Goal: Task Accomplishment & Management: Use online tool/utility

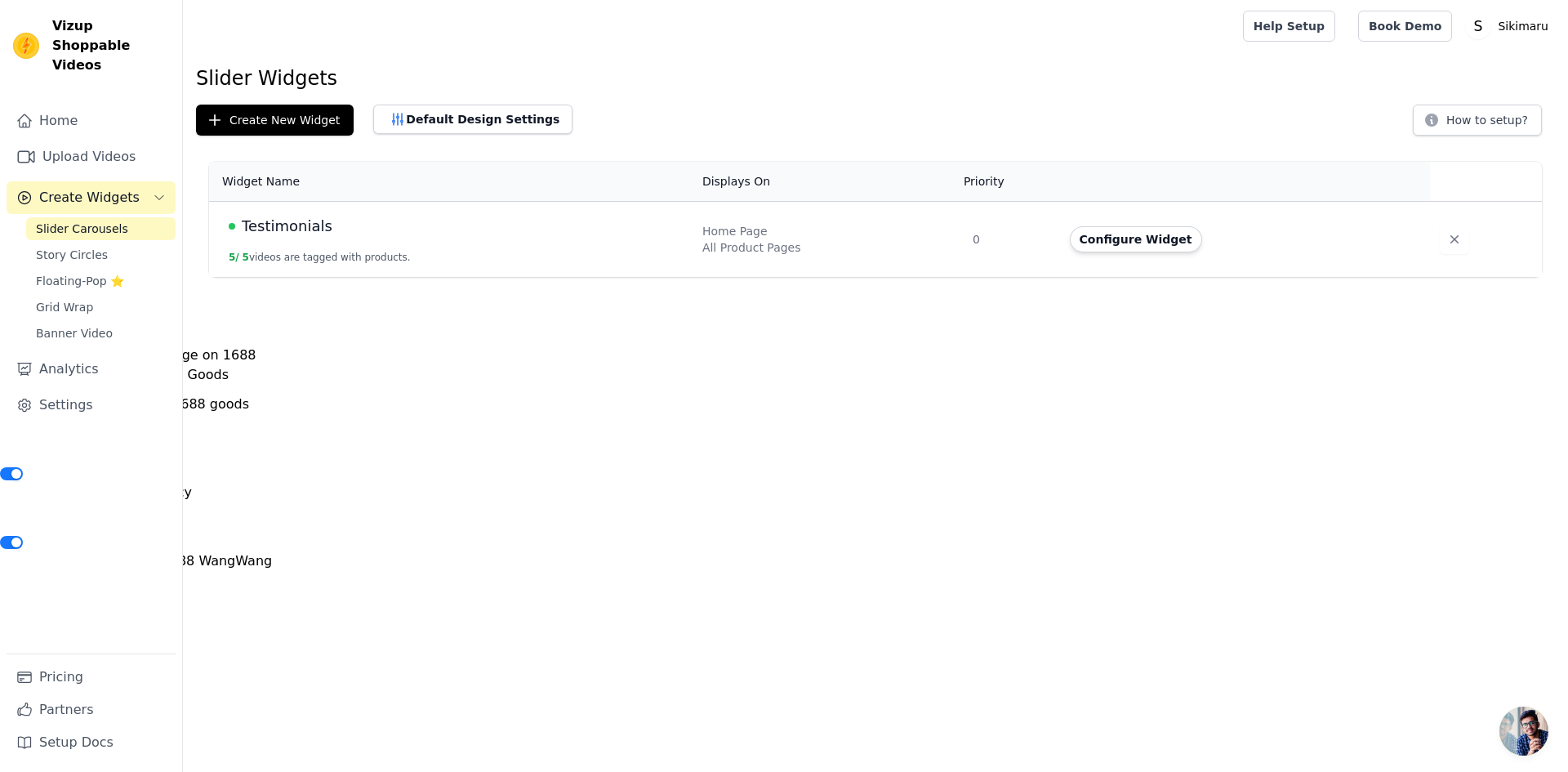
click at [92, 220] on span "Slider Carousels" at bounding box center [81, 228] width 92 height 16
click at [80, 220] on span "Slider Carousels" at bounding box center [81, 228] width 92 height 16
click at [69, 247] on span "Story Circles" at bounding box center [71, 255] width 72 height 16
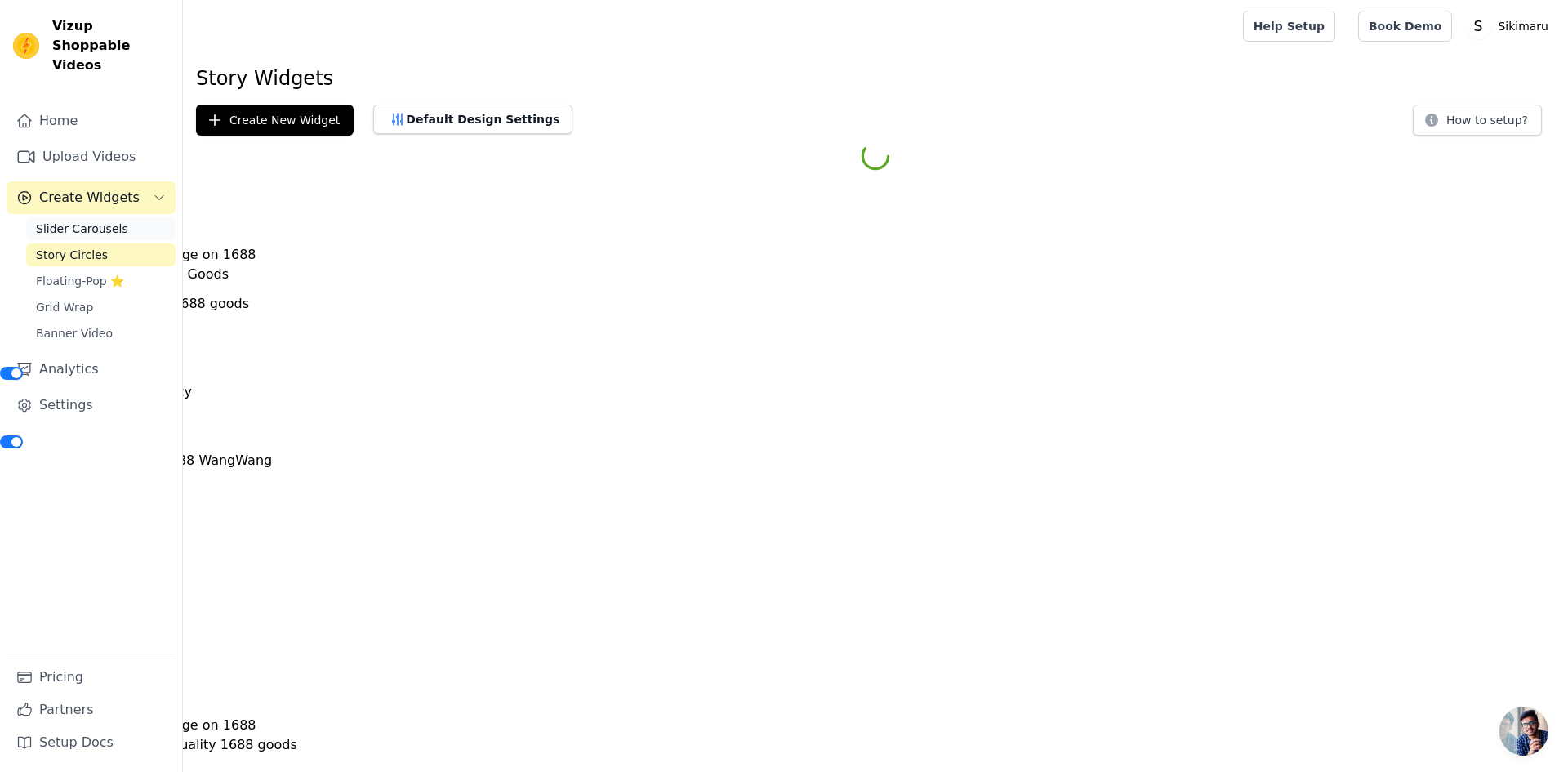
click at [76, 220] on span "Slider Carousels" at bounding box center [81, 228] width 92 height 16
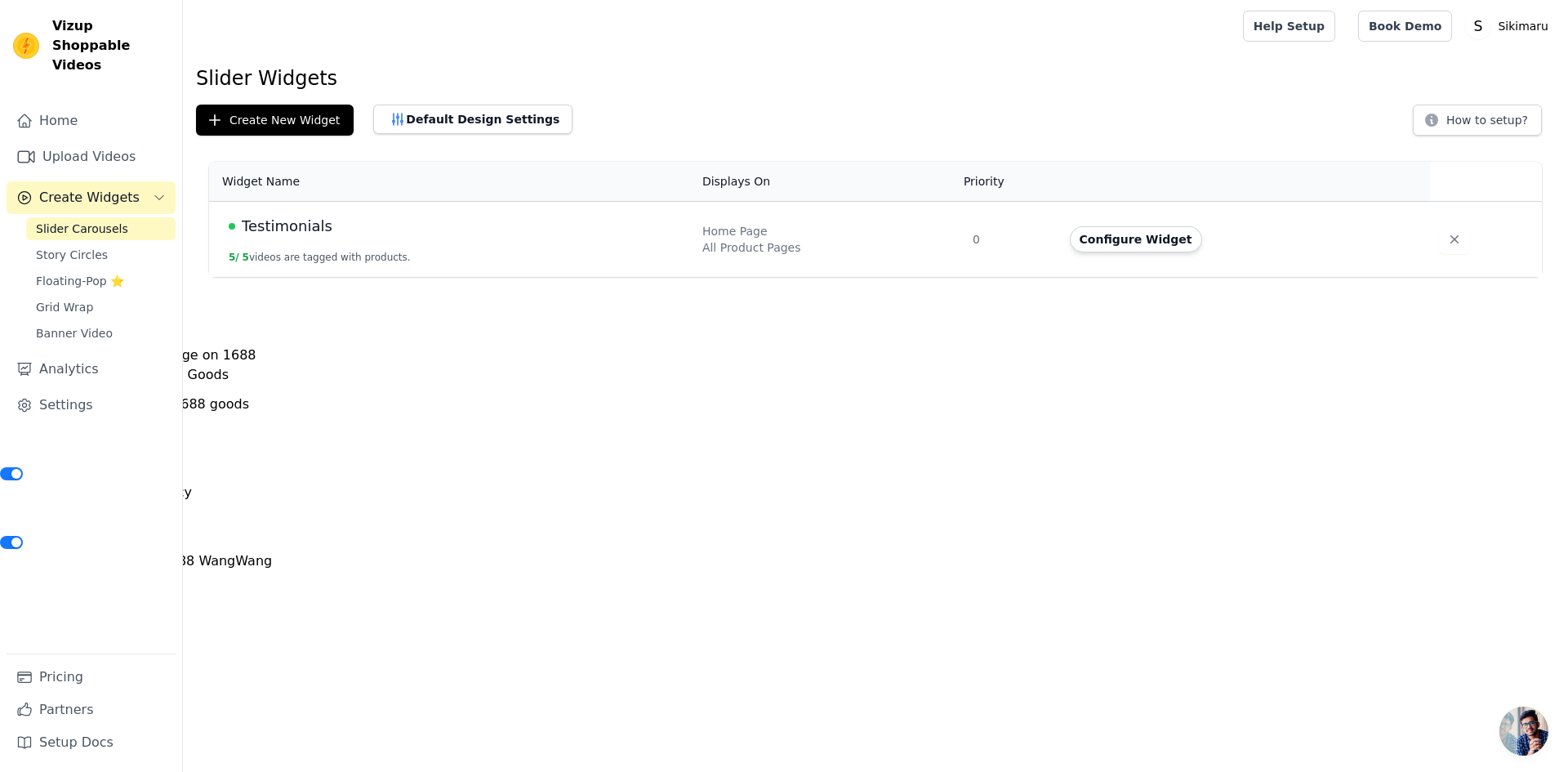
click at [276, 224] on span "Testimonials" at bounding box center [287, 227] width 91 height 23
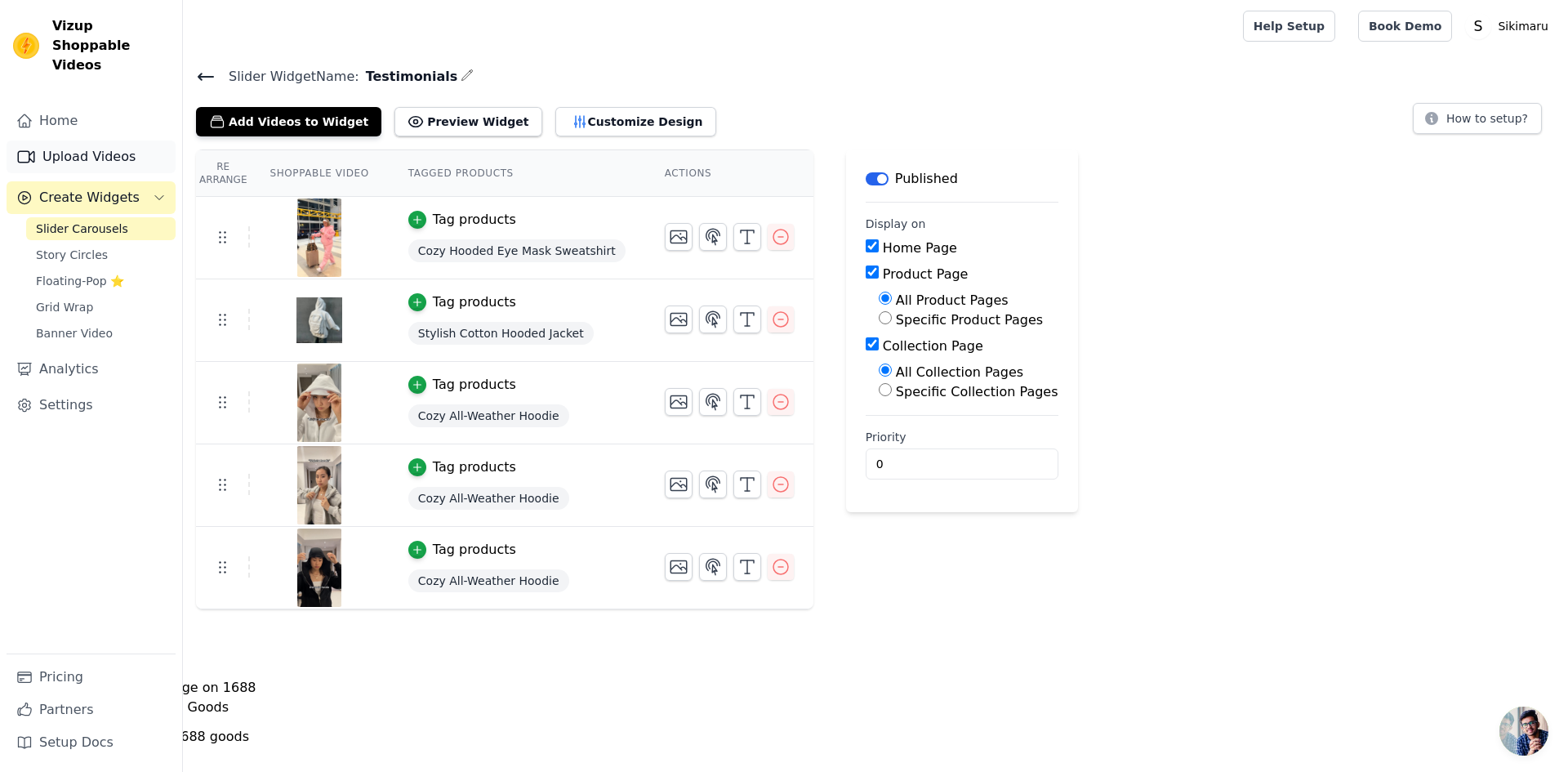
click at [95, 141] on link "Upload Videos" at bounding box center [91, 157] width 169 height 33
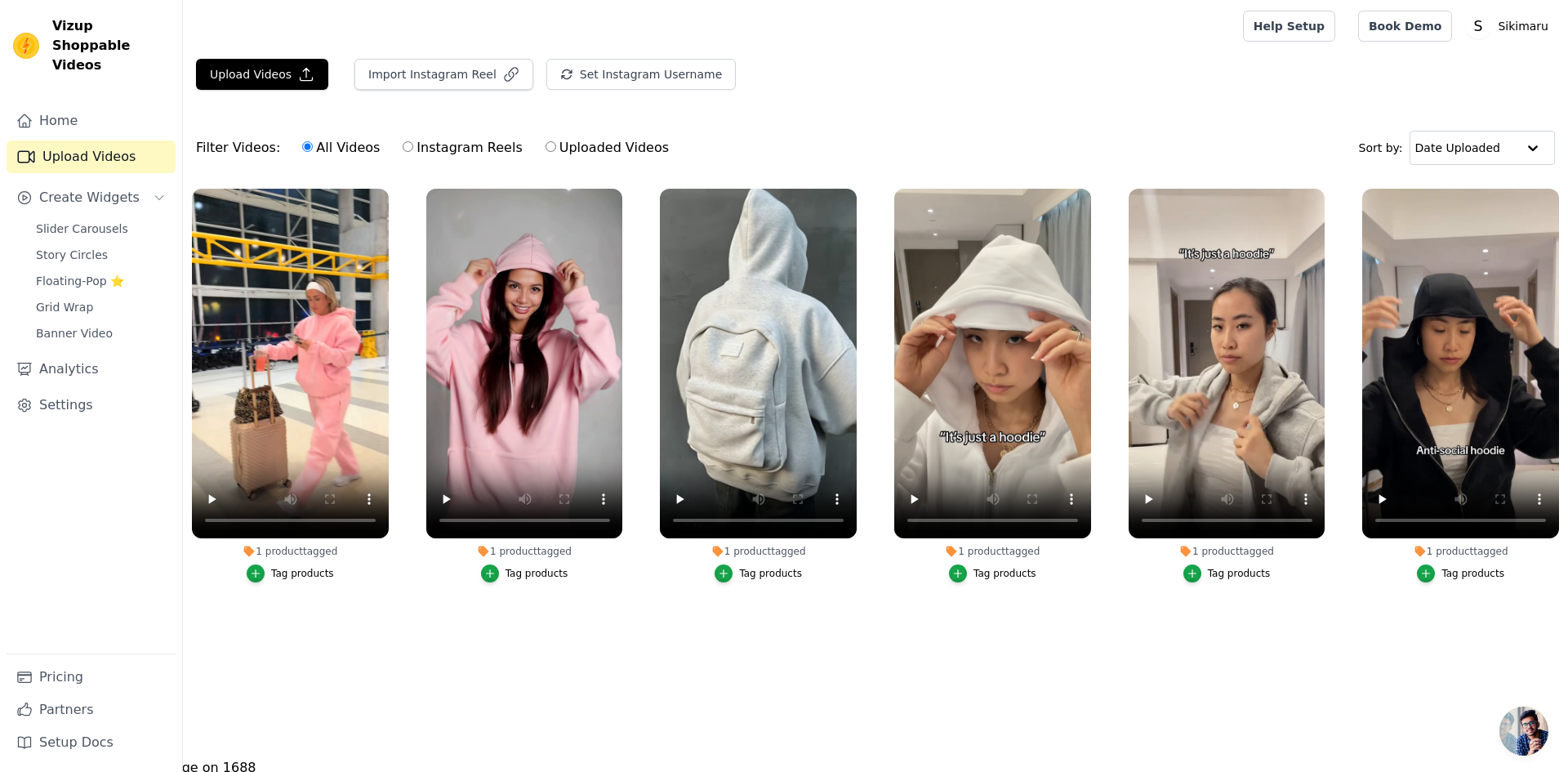
click at [277, 569] on div "Tag products" at bounding box center [302, 574] width 63 height 13
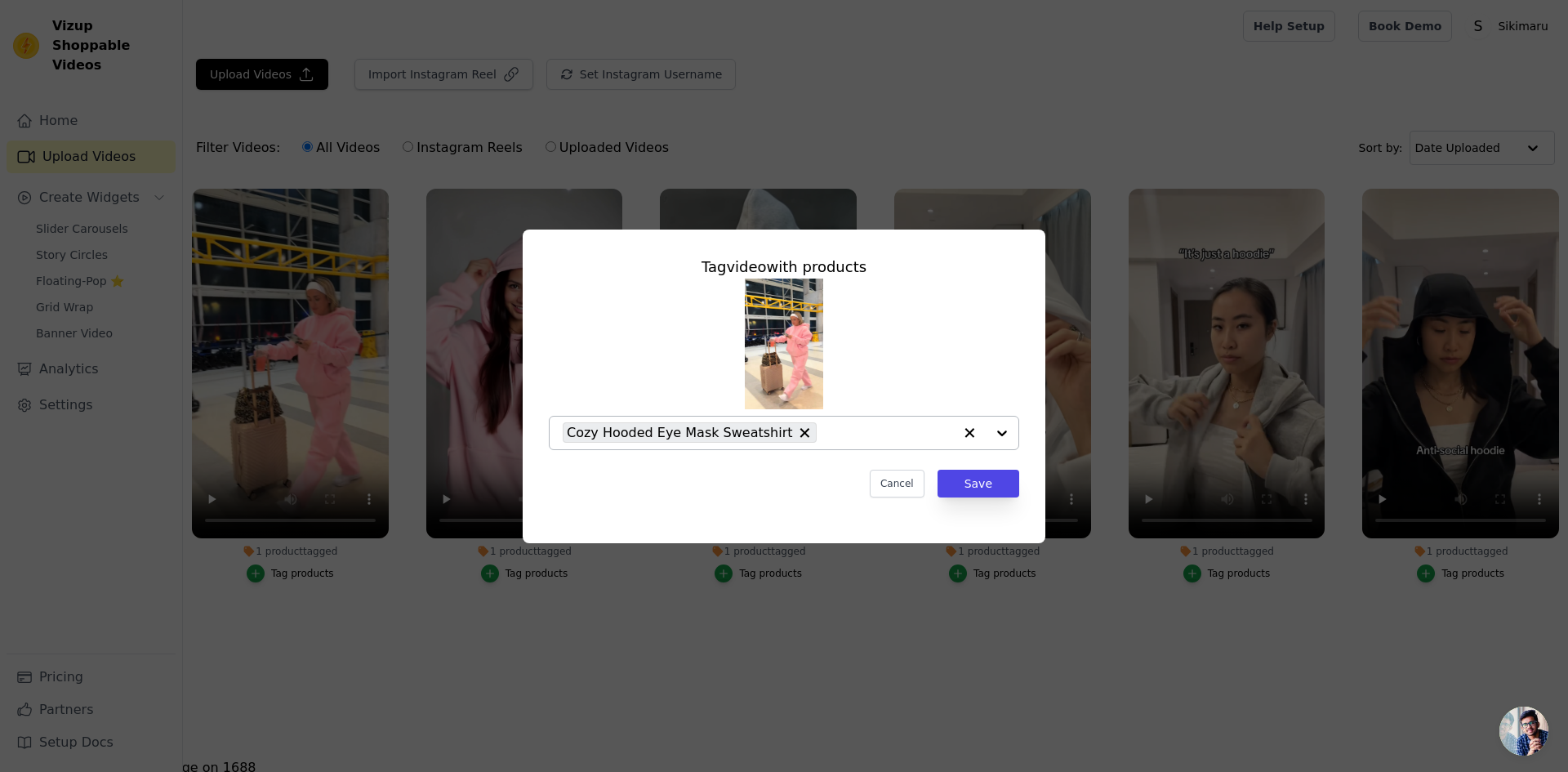
click at [1003, 440] on div at bounding box center [986, 433] width 65 height 33
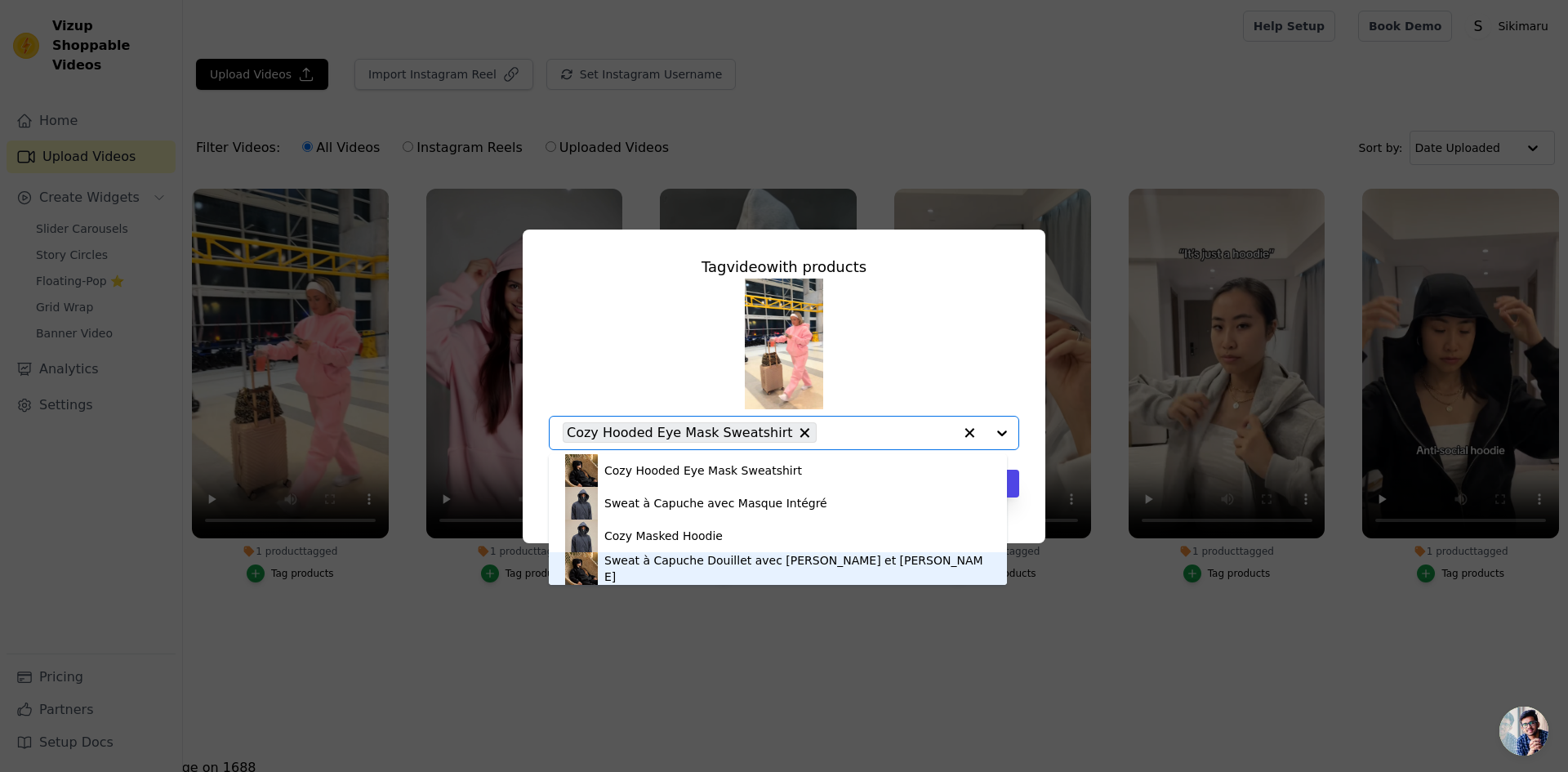
click at [935, 567] on div "Sweat à Capuche Douillet avec [PERSON_NAME] et [PERSON_NAME]" at bounding box center [778, 569] width 425 height 33
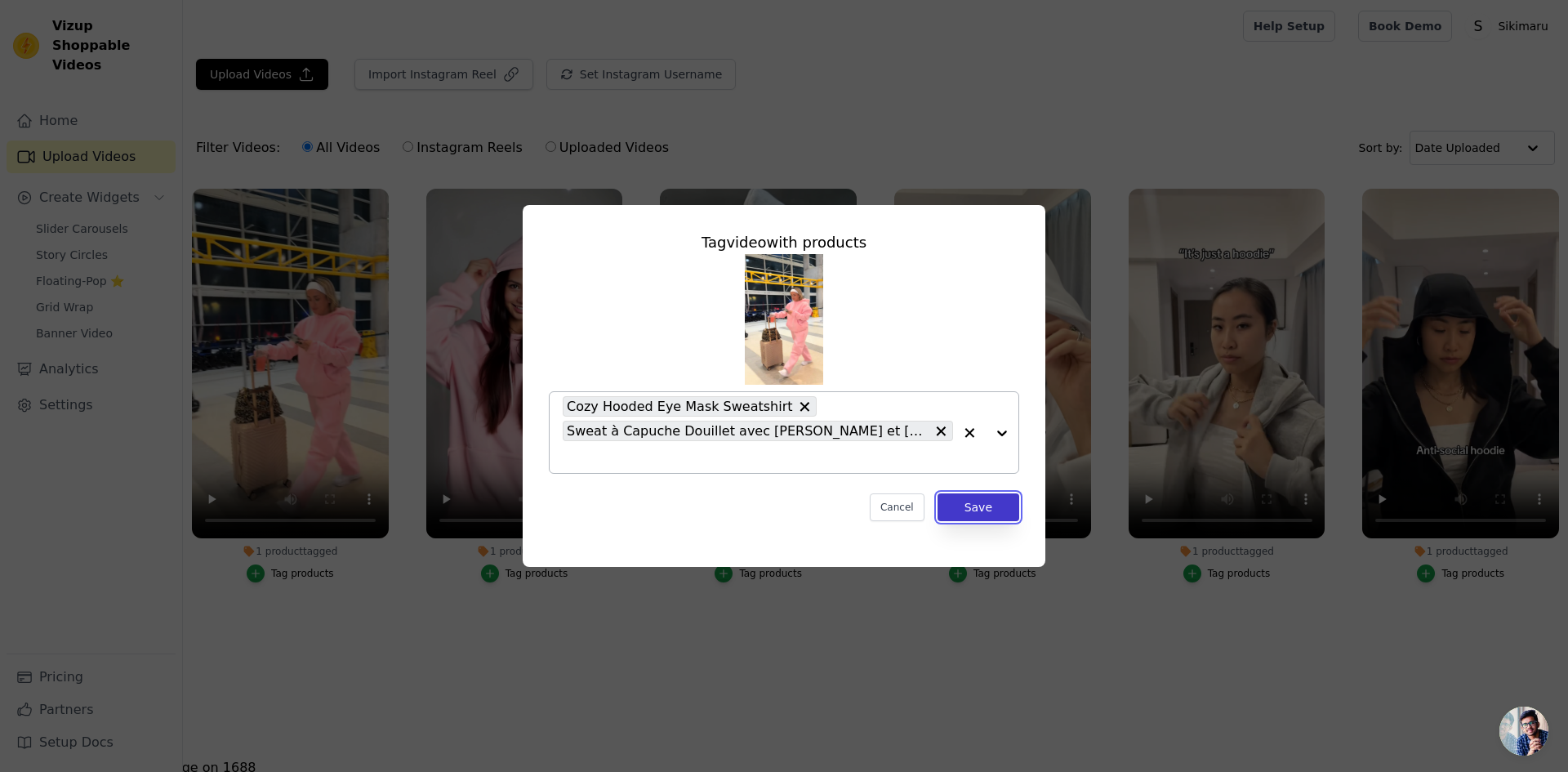
click at [993, 496] on button "Save" at bounding box center [978, 507] width 82 height 28
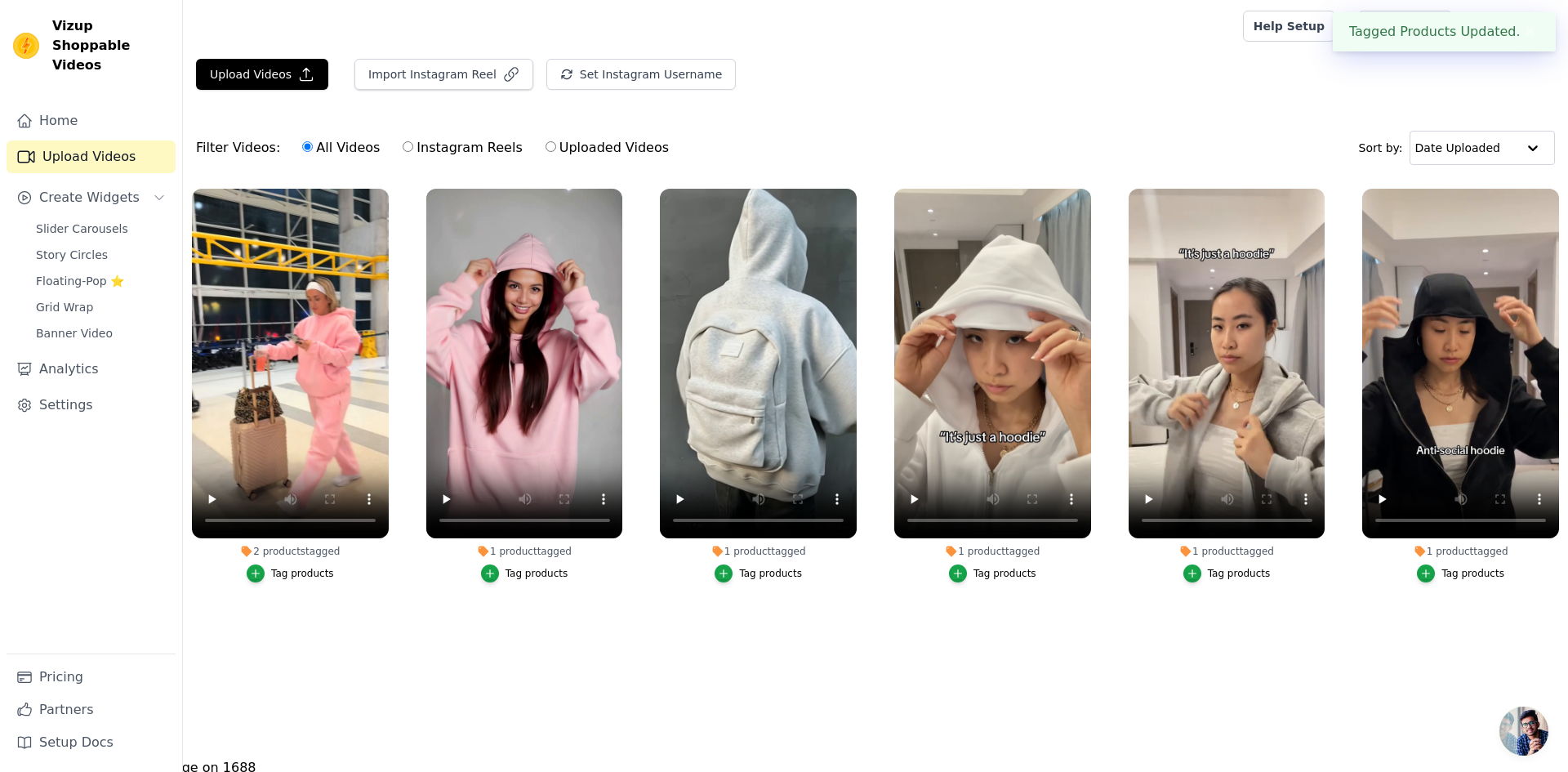
click at [544, 569] on div "Tag products" at bounding box center [537, 574] width 63 height 13
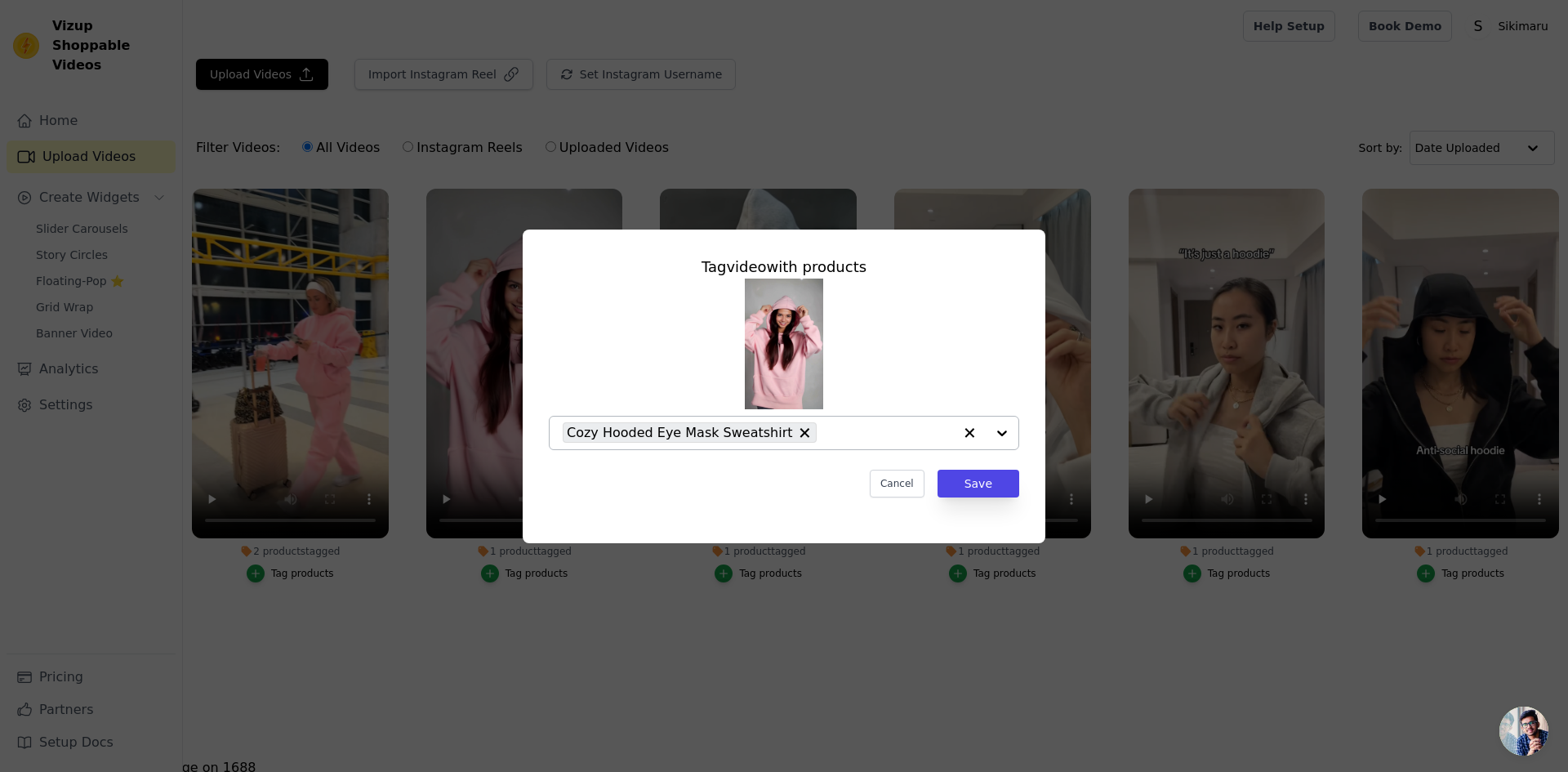
click at [1004, 432] on div at bounding box center [986, 433] width 65 height 33
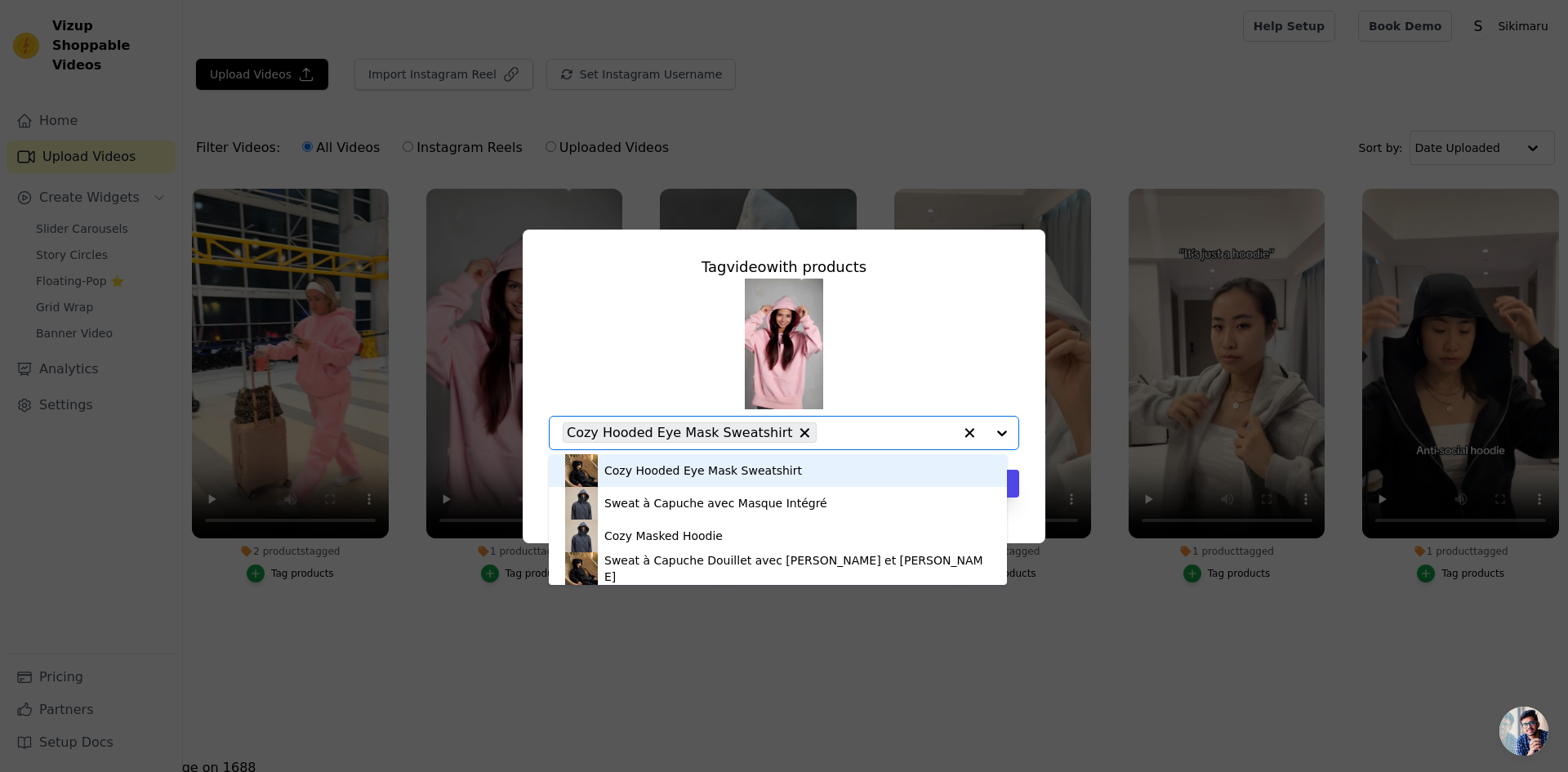
click at [968, 434] on icon "button" at bounding box center [970, 433] width 10 height 10
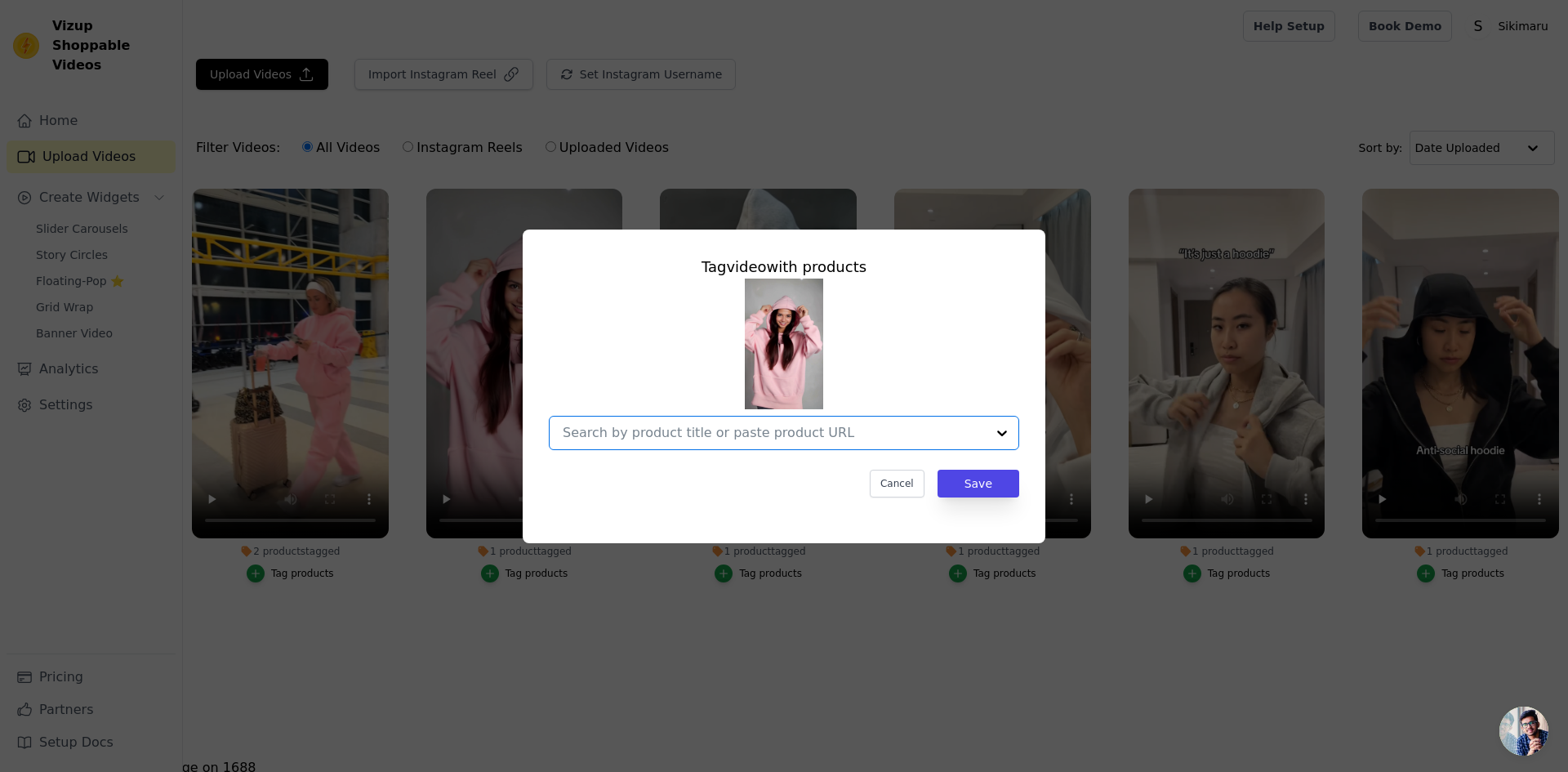
click at [920, 427] on input "1 product tagged Tag video with products Option undefined, selected. Select is …" at bounding box center [774, 432] width 423 height 15
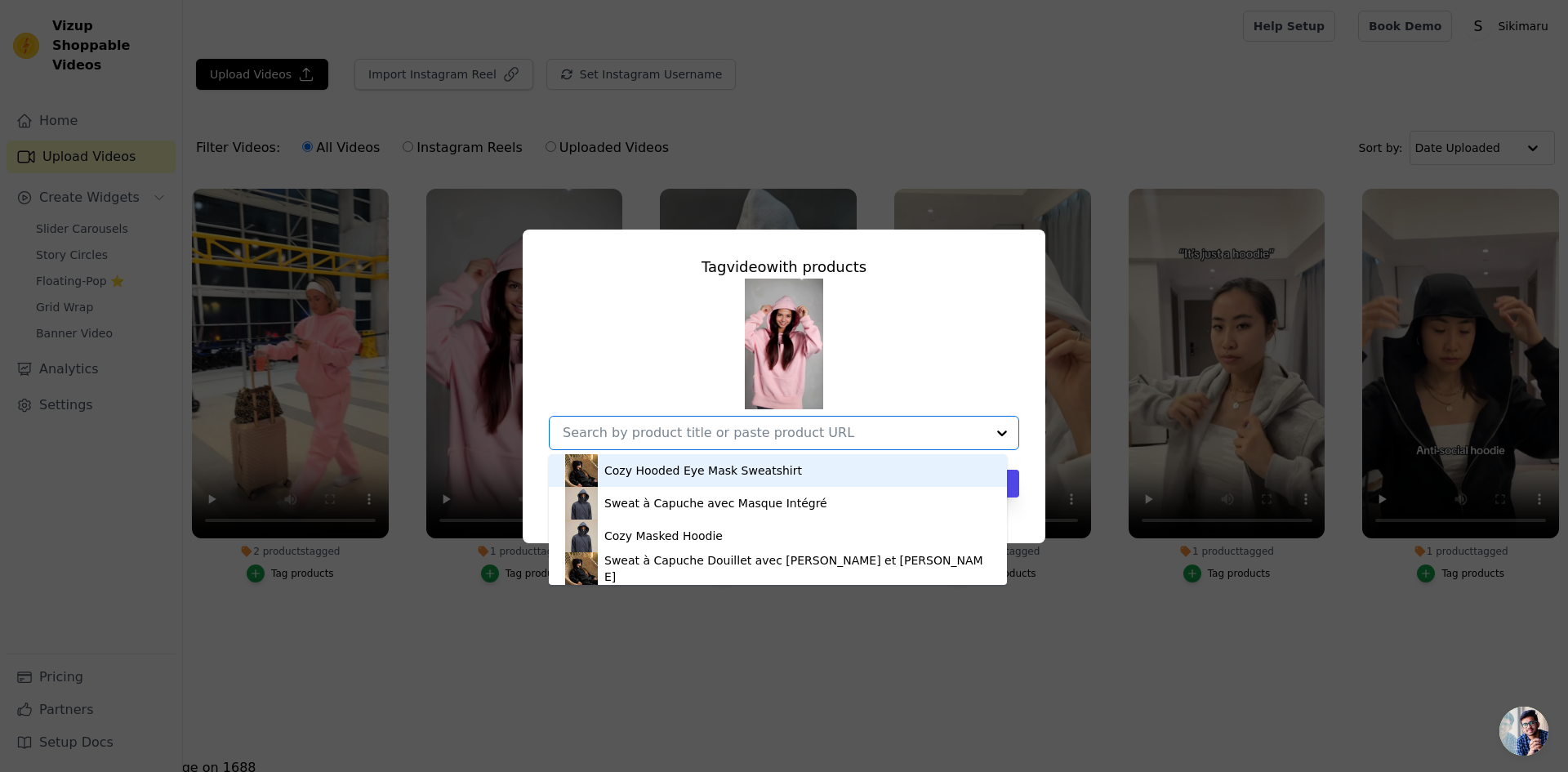
click at [839, 477] on div "Cozy Hooded Eye Mask Sweatshirt" at bounding box center [778, 470] width 425 height 33
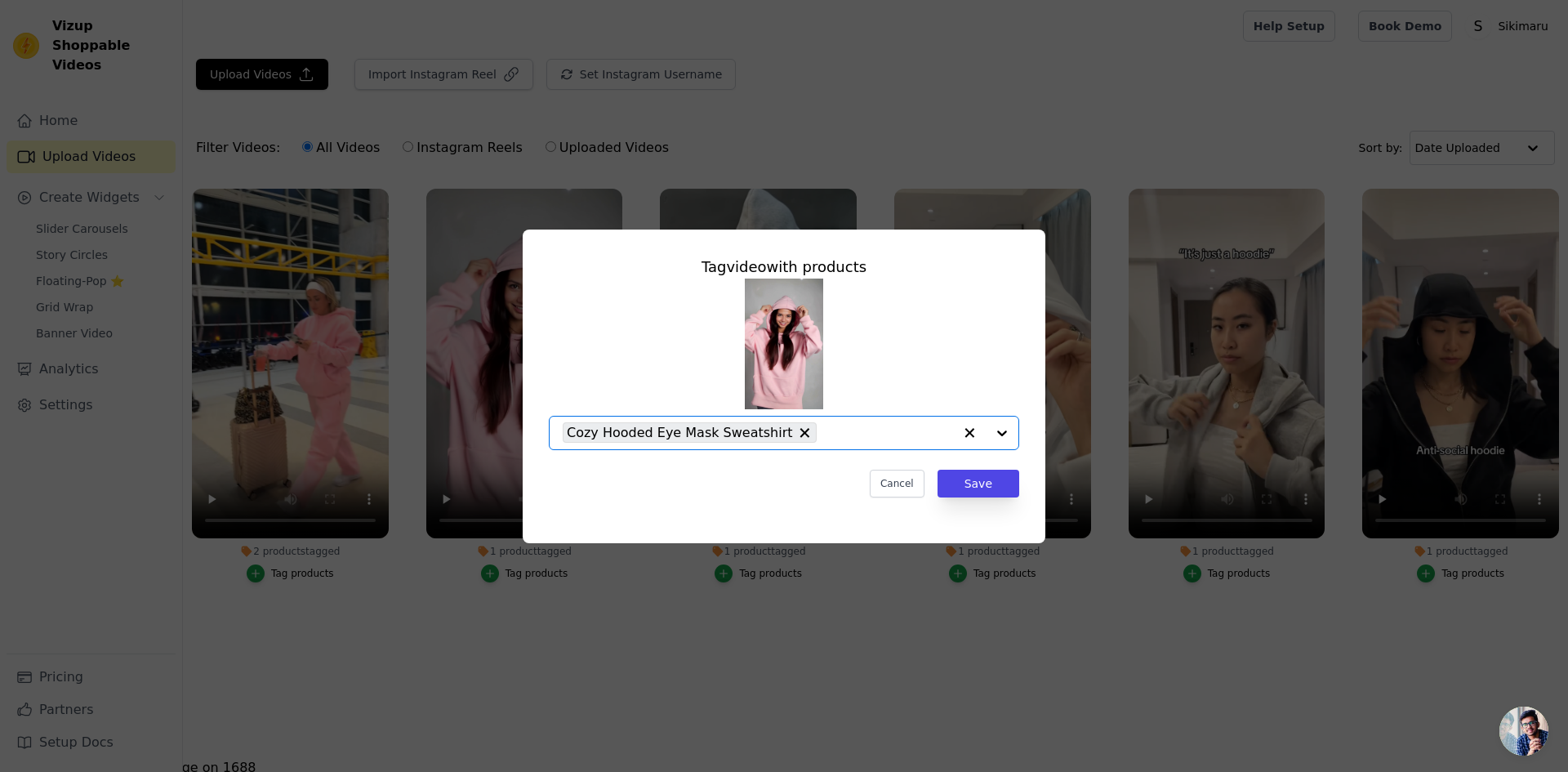
click at [776, 494] on div "Cancel Save" at bounding box center [783, 484] width 470 height 28
click at [835, 439] on input "1 product tagged Tag video with products Option Cozy Hooded Eye Mask Sweatshirt…" at bounding box center [889, 432] width 128 height 15
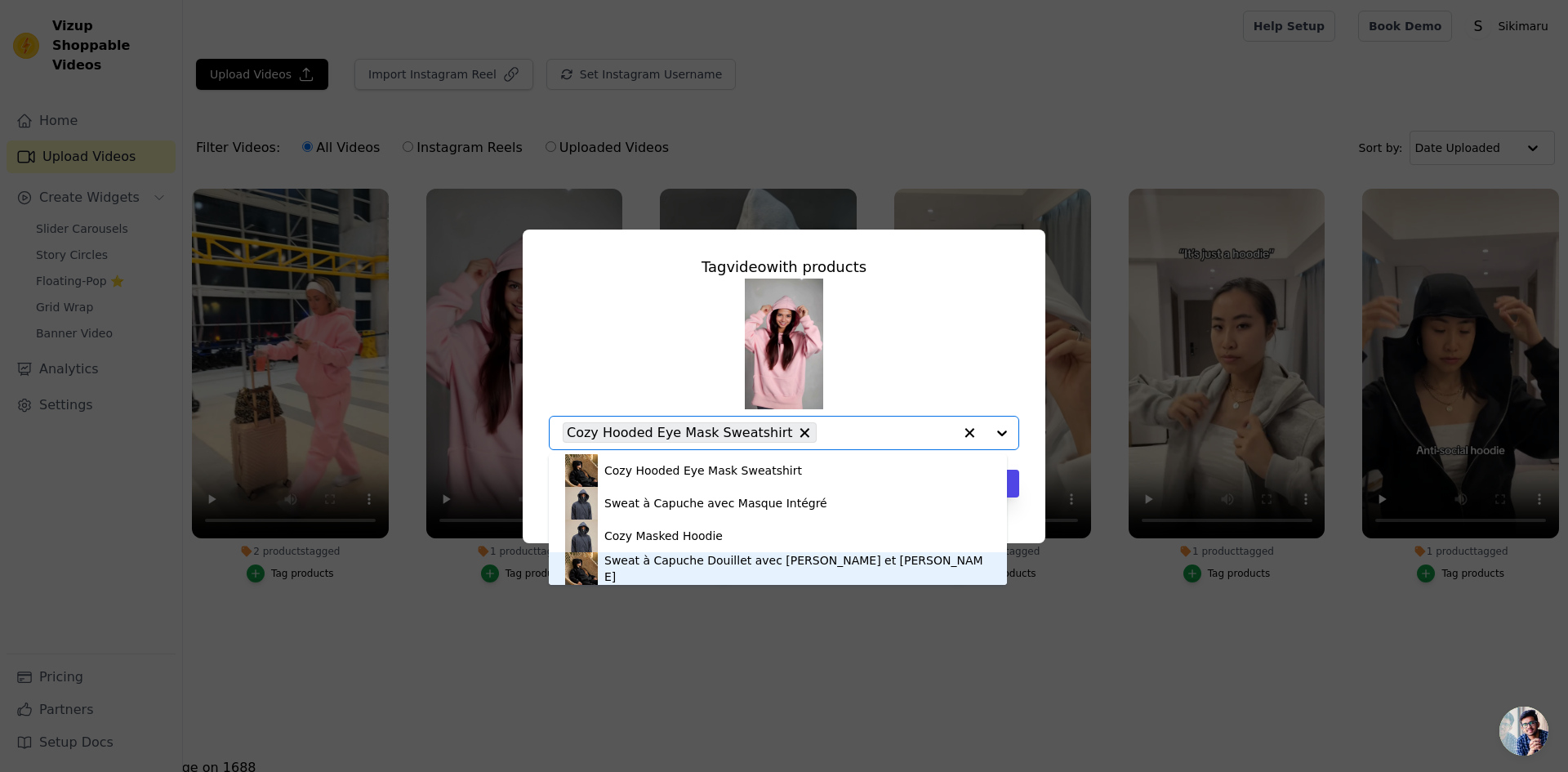
click at [818, 566] on div "Sweat à Capuche Douillet avec [PERSON_NAME] et [PERSON_NAME]" at bounding box center [797, 569] width 386 height 33
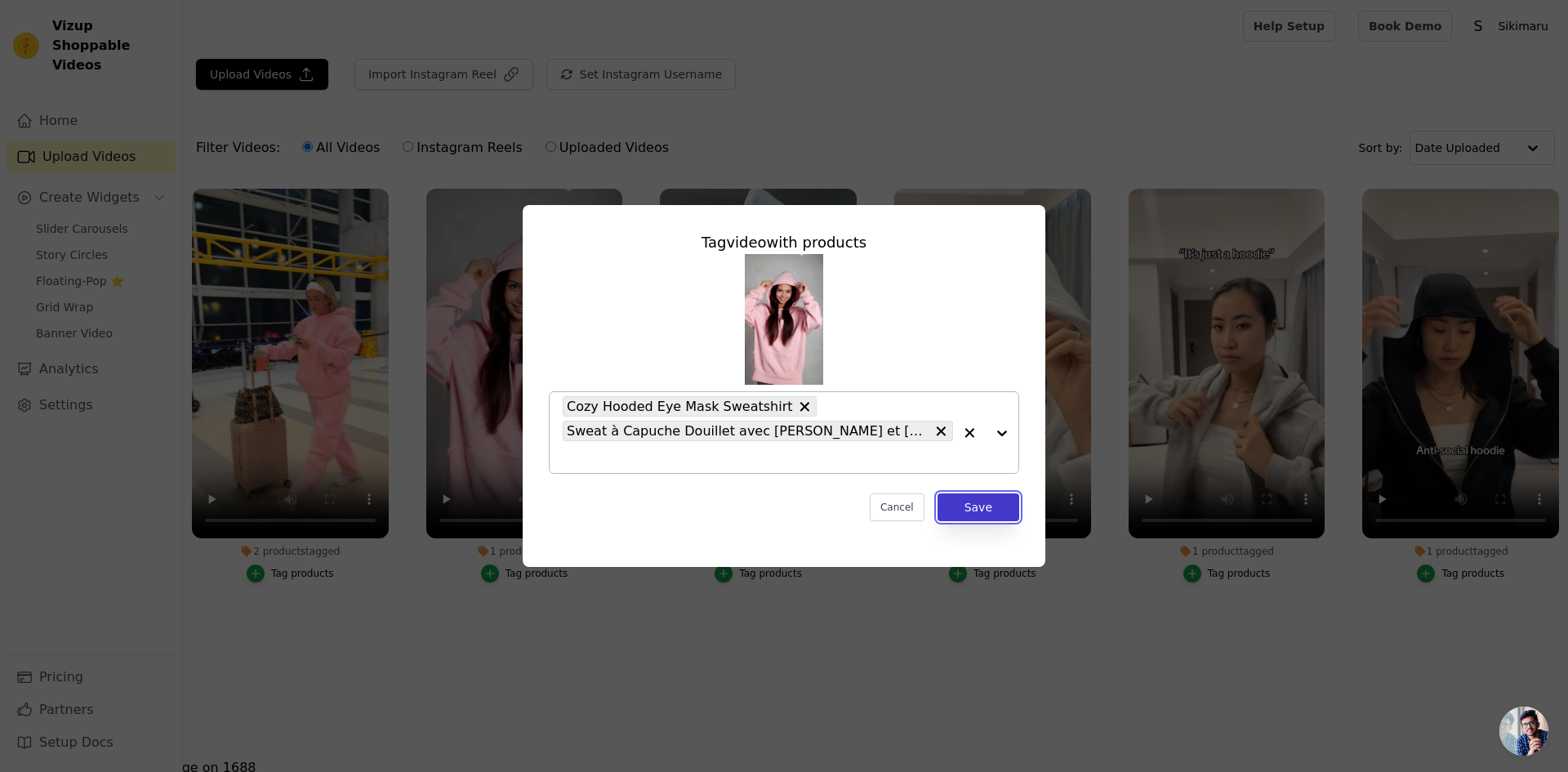
click at [990, 500] on button "Save" at bounding box center [978, 507] width 82 height 28
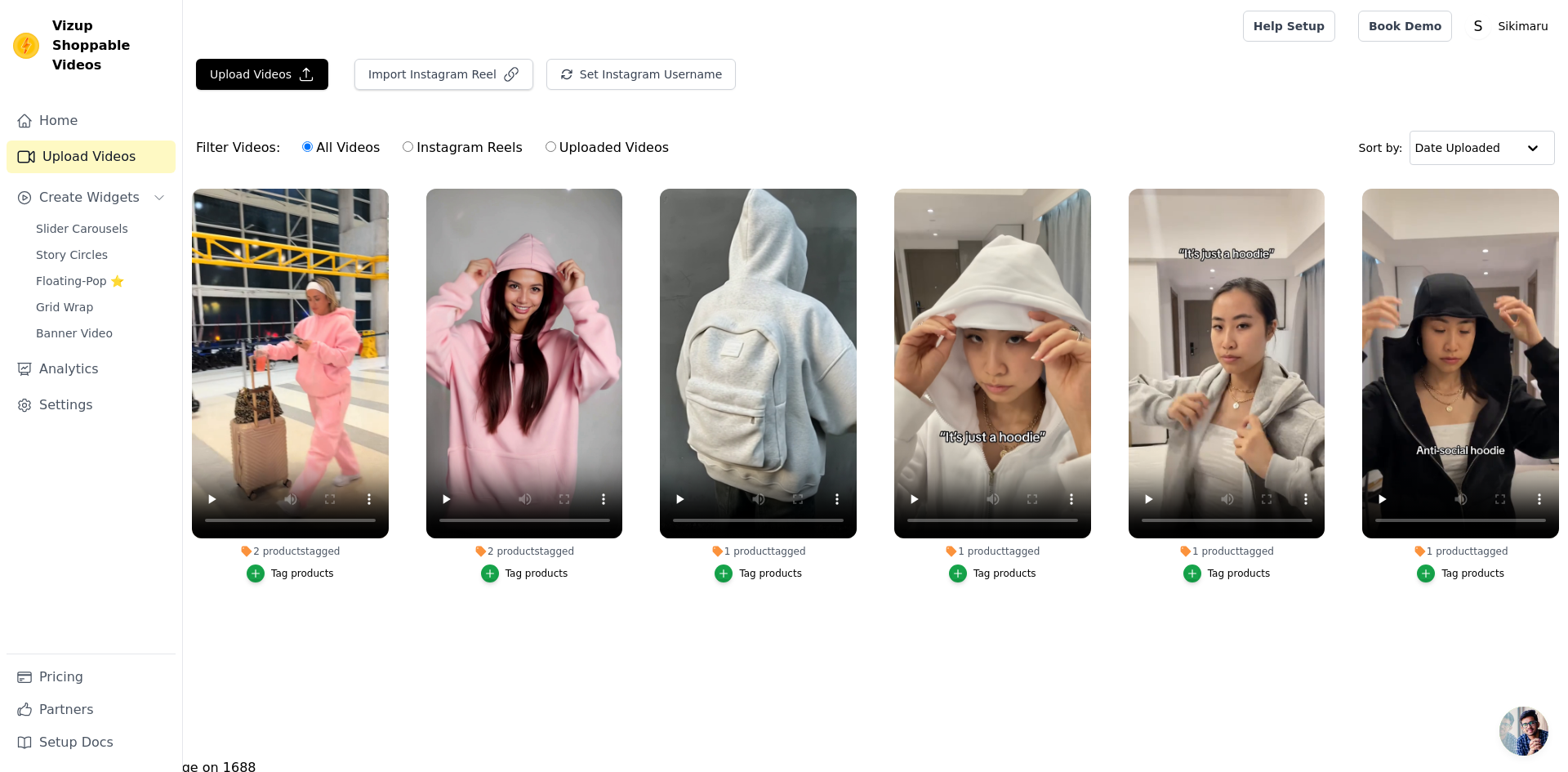
click at [527, 577] on div "Tag products" at bounding box center [537, 574] width 63 height 13
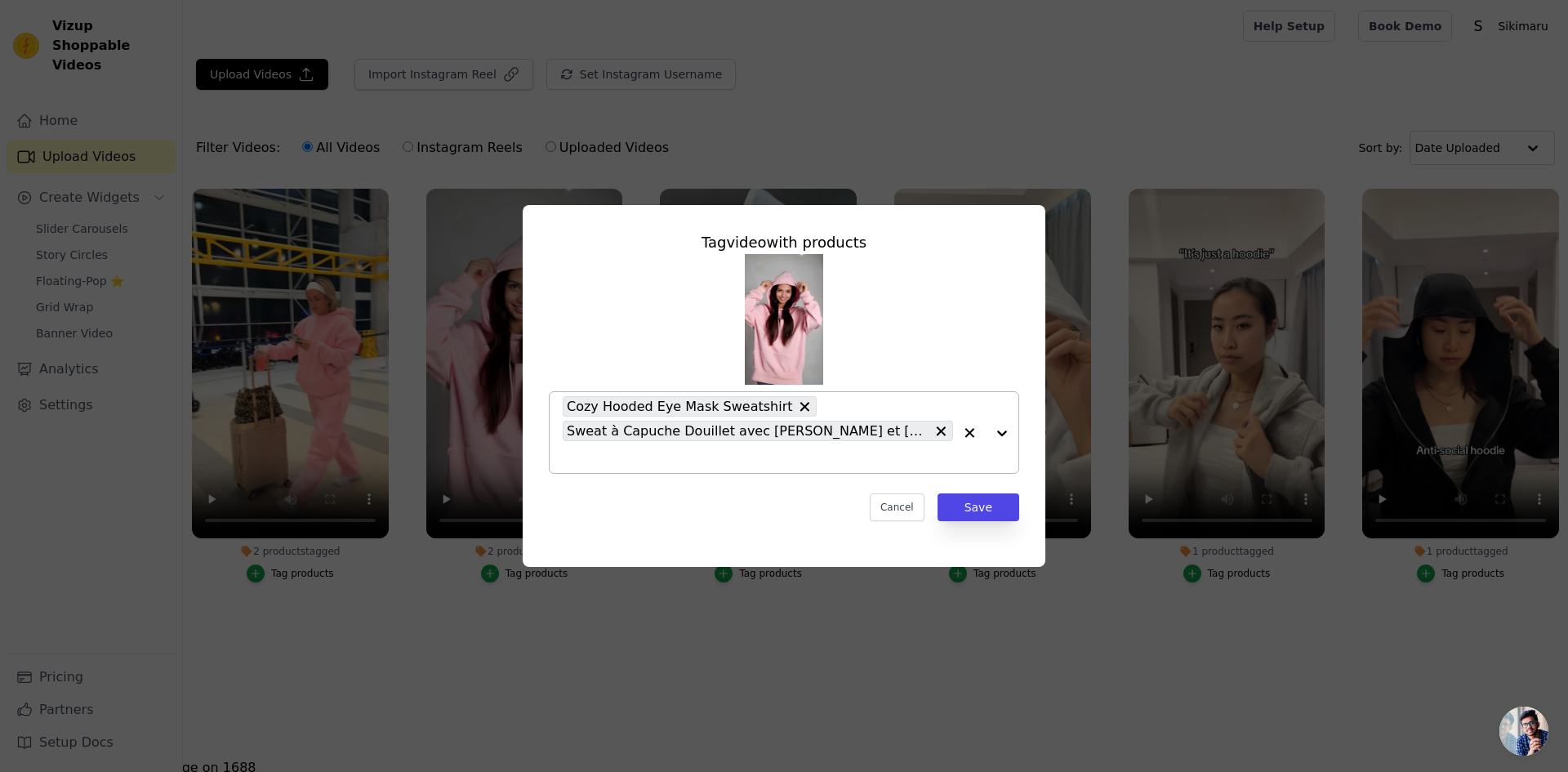
click at [796, 411] on icon at bounding box center [805, 407] width 16 height 16
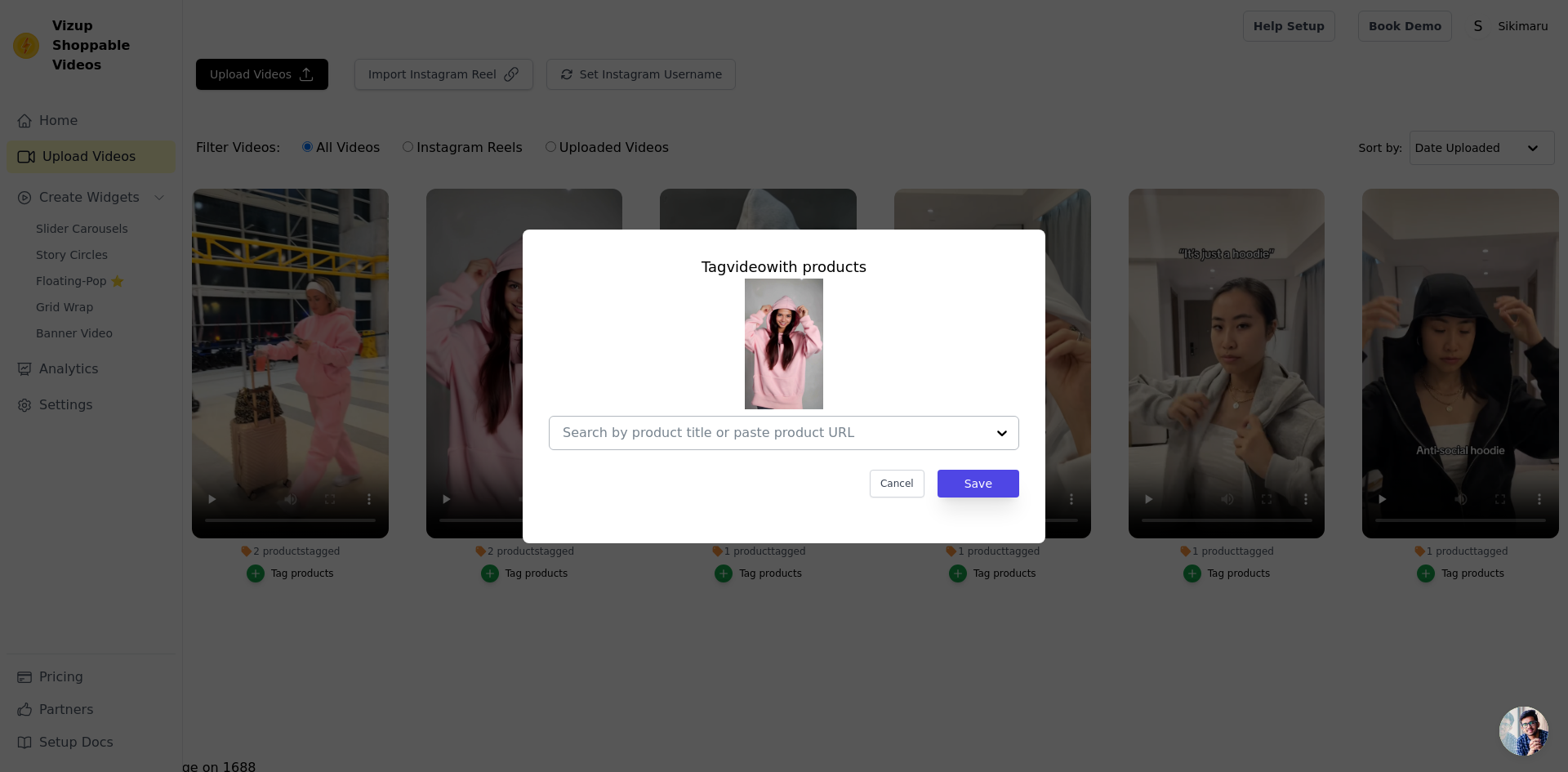
click at [912, 437] on input "2 products tagged Tag video with products Cancel Save Tag products" at bounding box center [774, 432] width 423 height 15
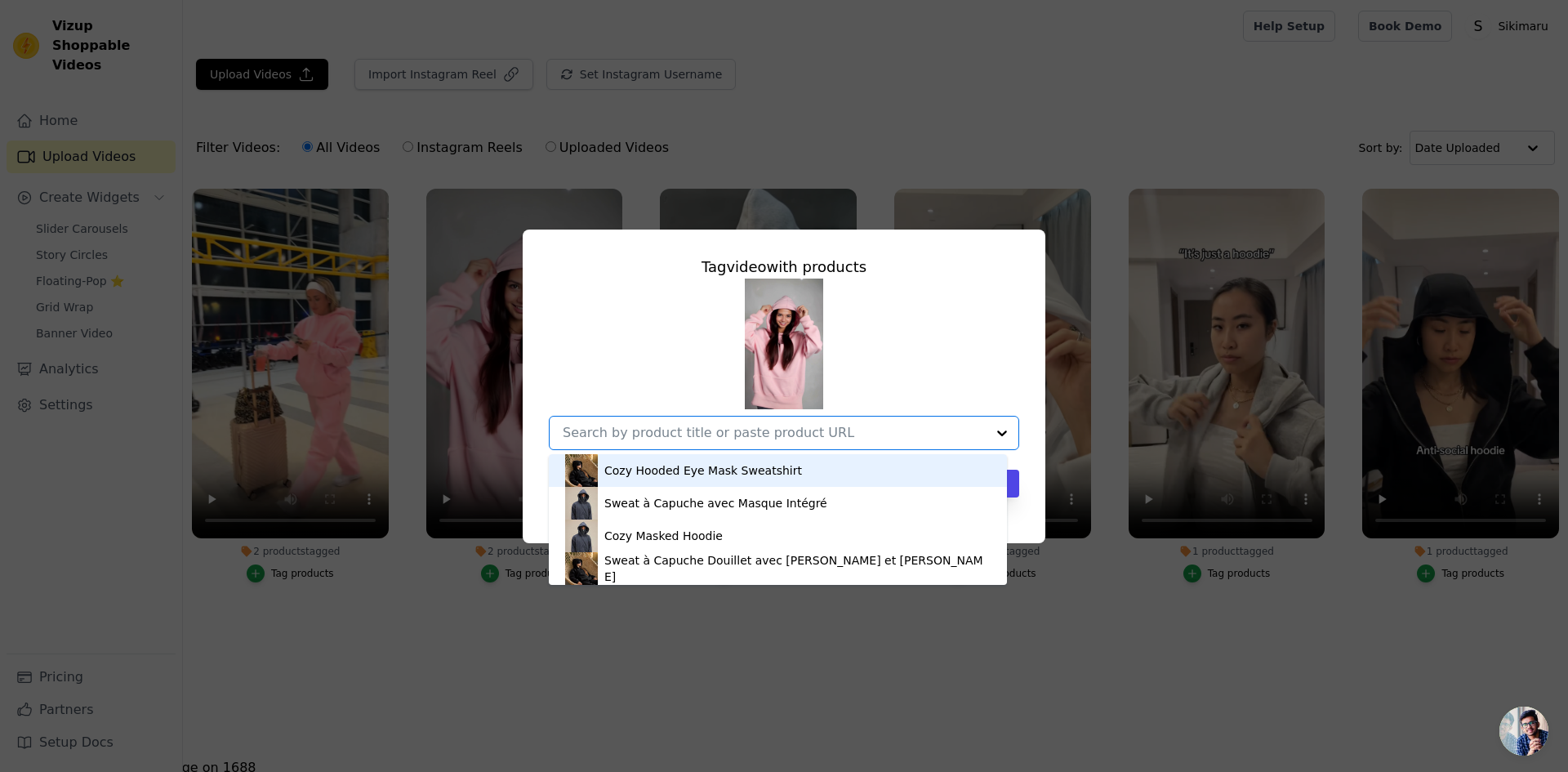
click at [823, 471] on div "Cozy Hooded Eye Mask Sweatshirt" at bounding box center [778, 470] width 425 height 33
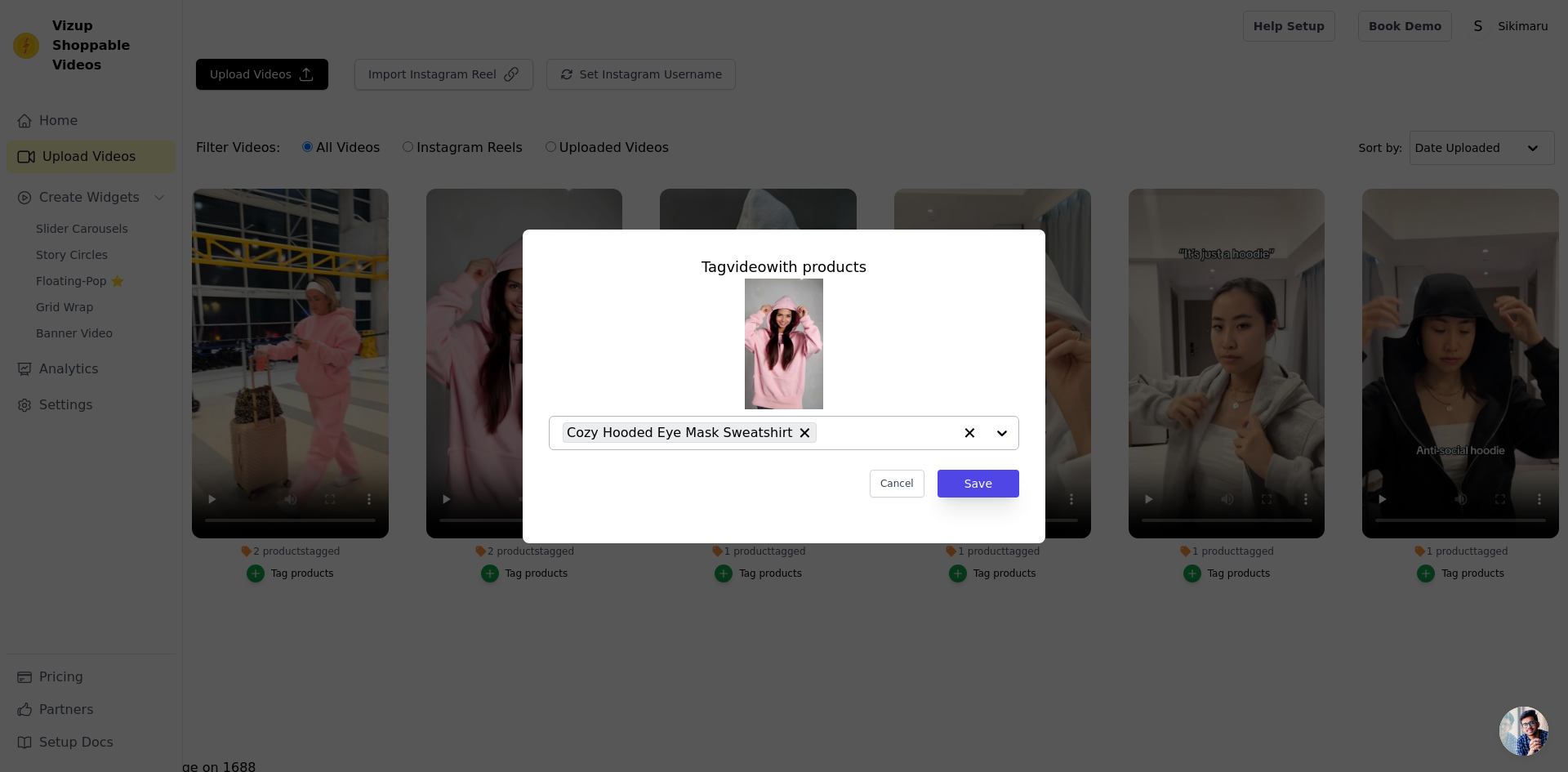
click at [895, 443] on div "Cozy Hooded Eye Mask Sweatshirt" at bounding box center [758, 433] width 391 height 33
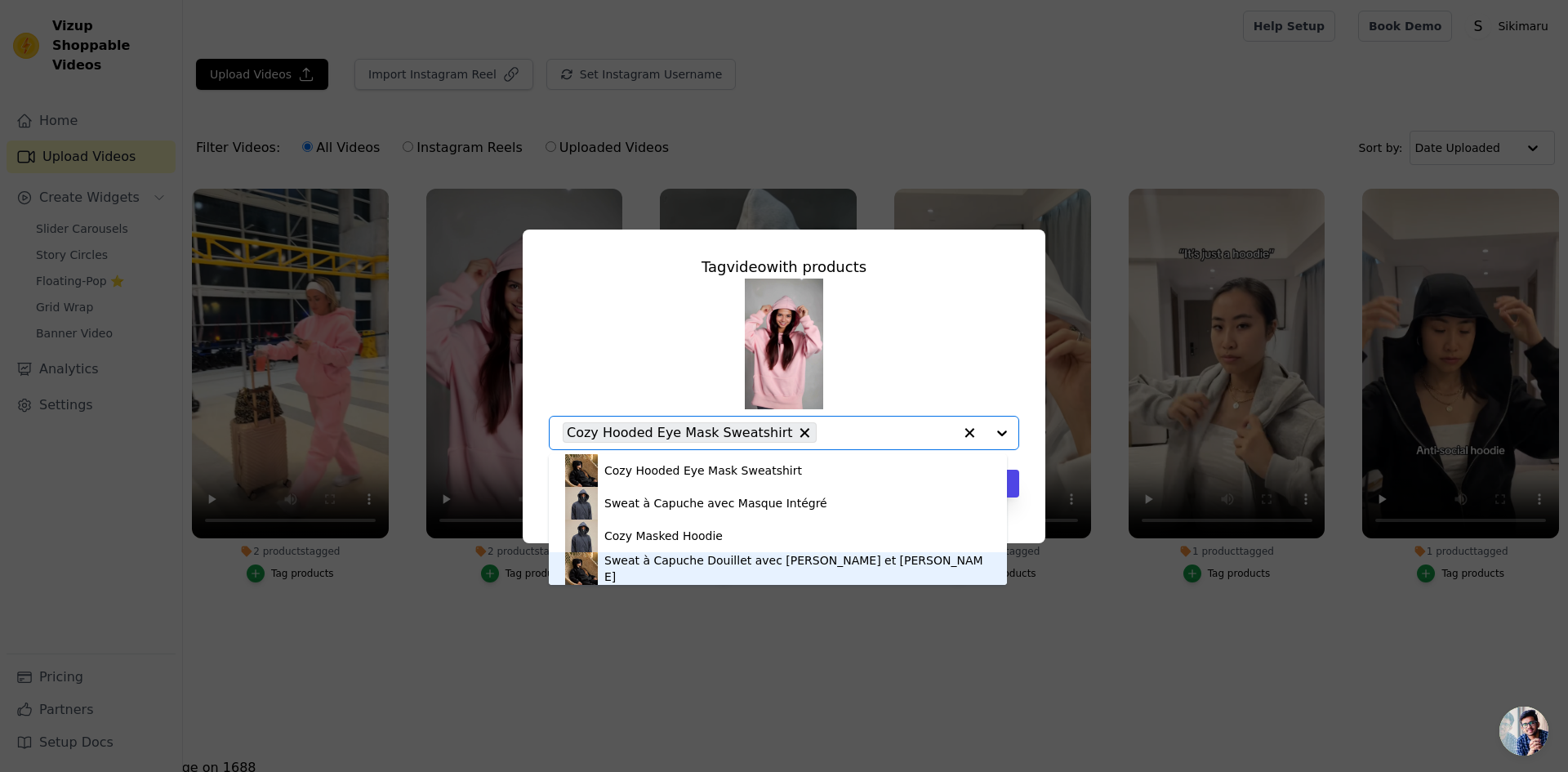
click at [824, 585] on div "Tag video with products Cozy Hooded Eye Mask Sweatshirt Sweat à Capuche avec Ma…" at bounding box center [784, 386] width 1568 height 772
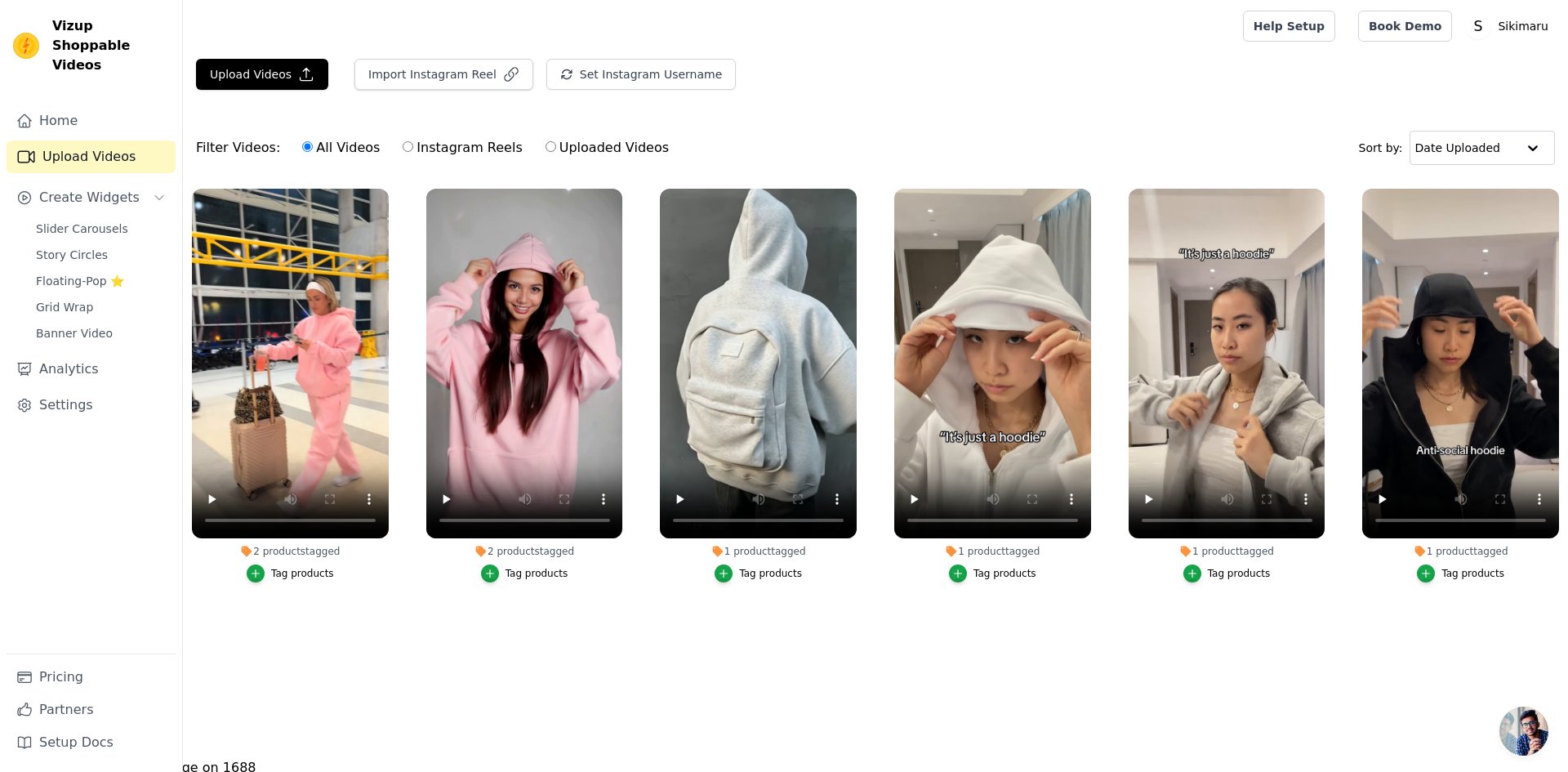
click at [532, 569] on div "Tag products" at bounding box center [537, 574] width 63 height 13
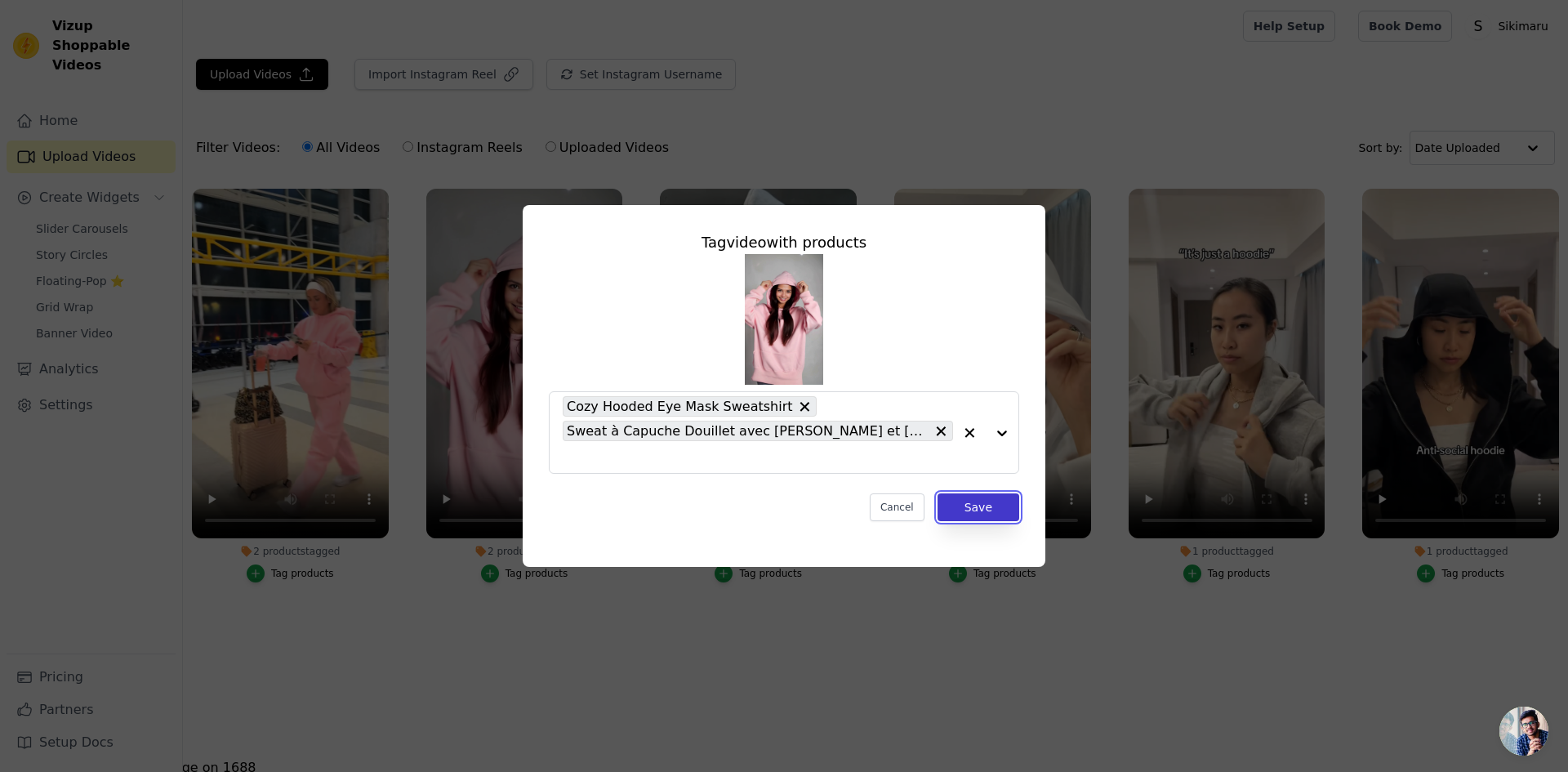
click at [972, 494] on button "Save" at bounding box center [978, 507] width 82 height 28
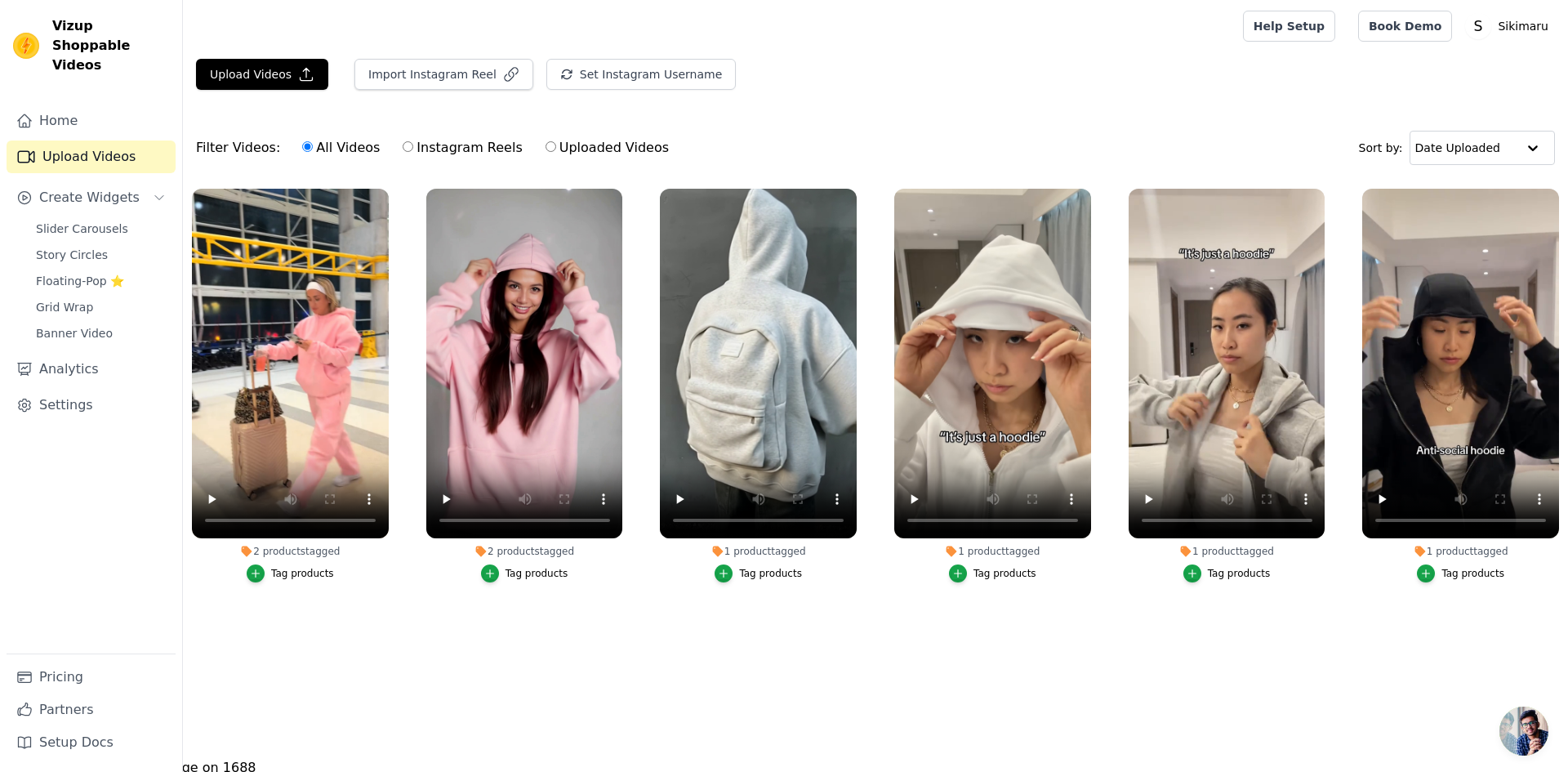
click at [1012, 568] on div "Tag products" at bounding box center [1005, 574] width 63 height 13
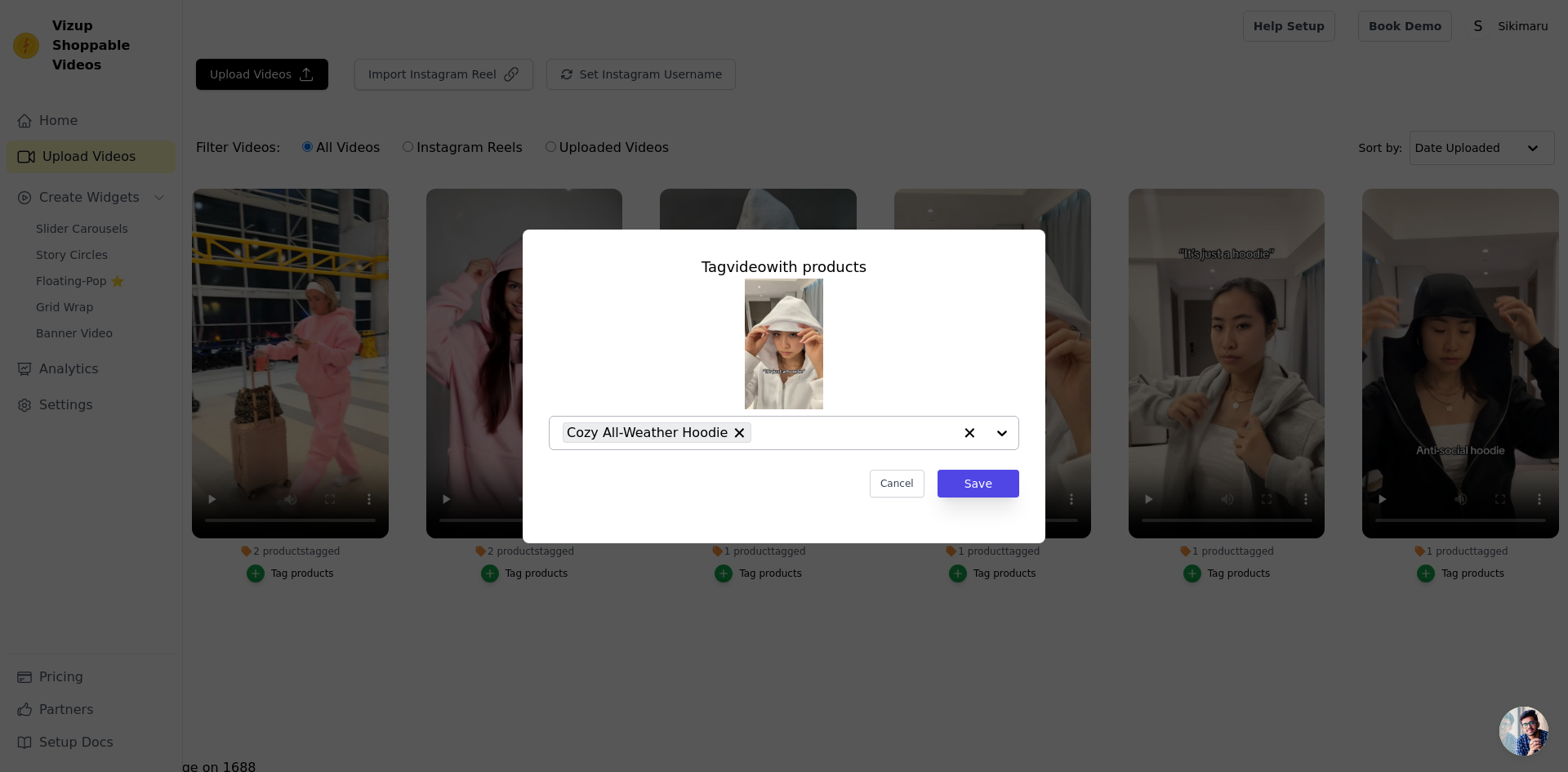
click at [887, 440] on input "1 product tagged Tag video with products Cozy All-Weather Hoodie Cancel Save Ta…" at bounding box center [856, 432] width 194 height 15
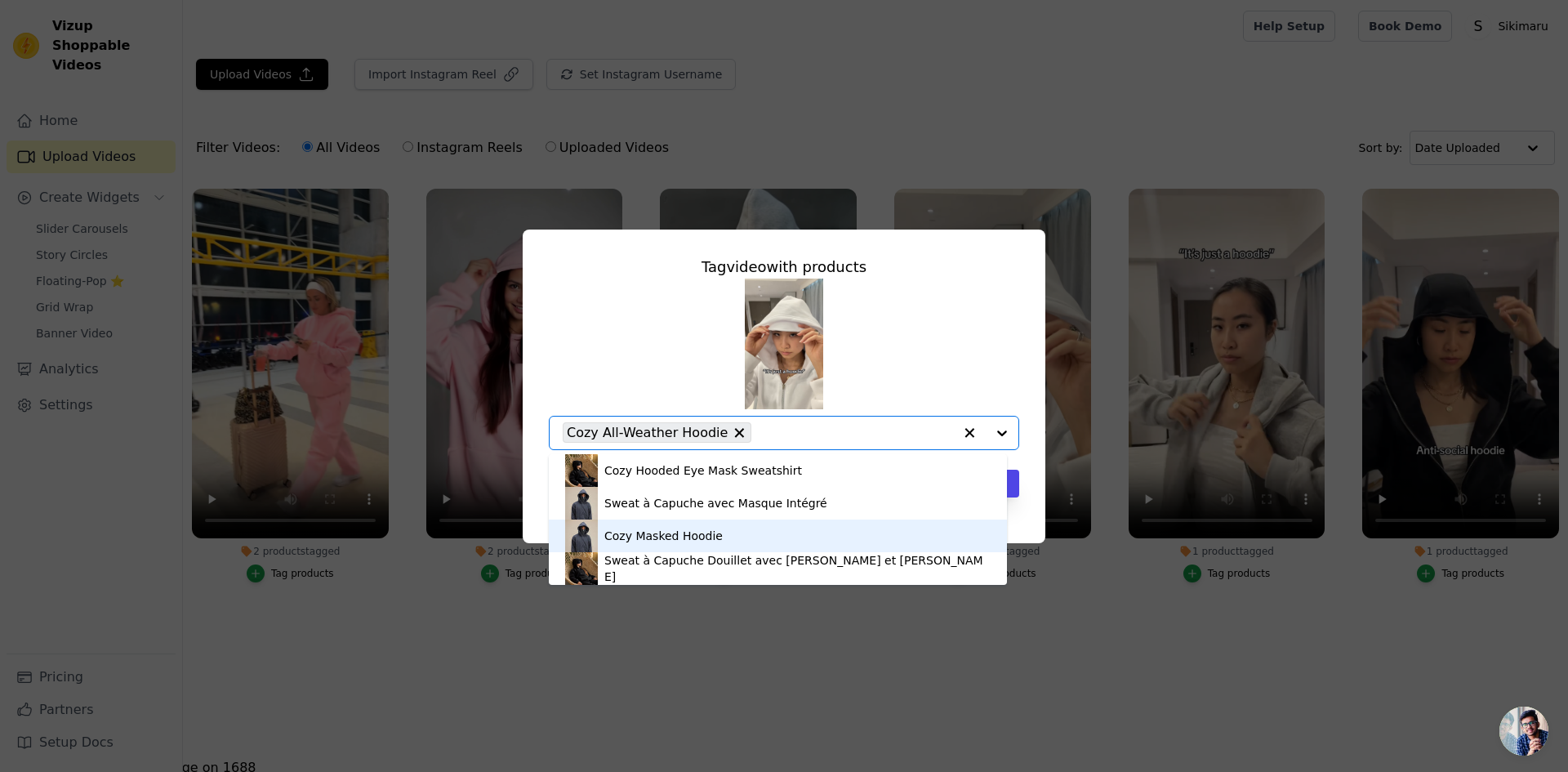
click at [822, 528] on div "Cozy Masked Hoodie" at bounding box center [778, 535] width 425 height 33
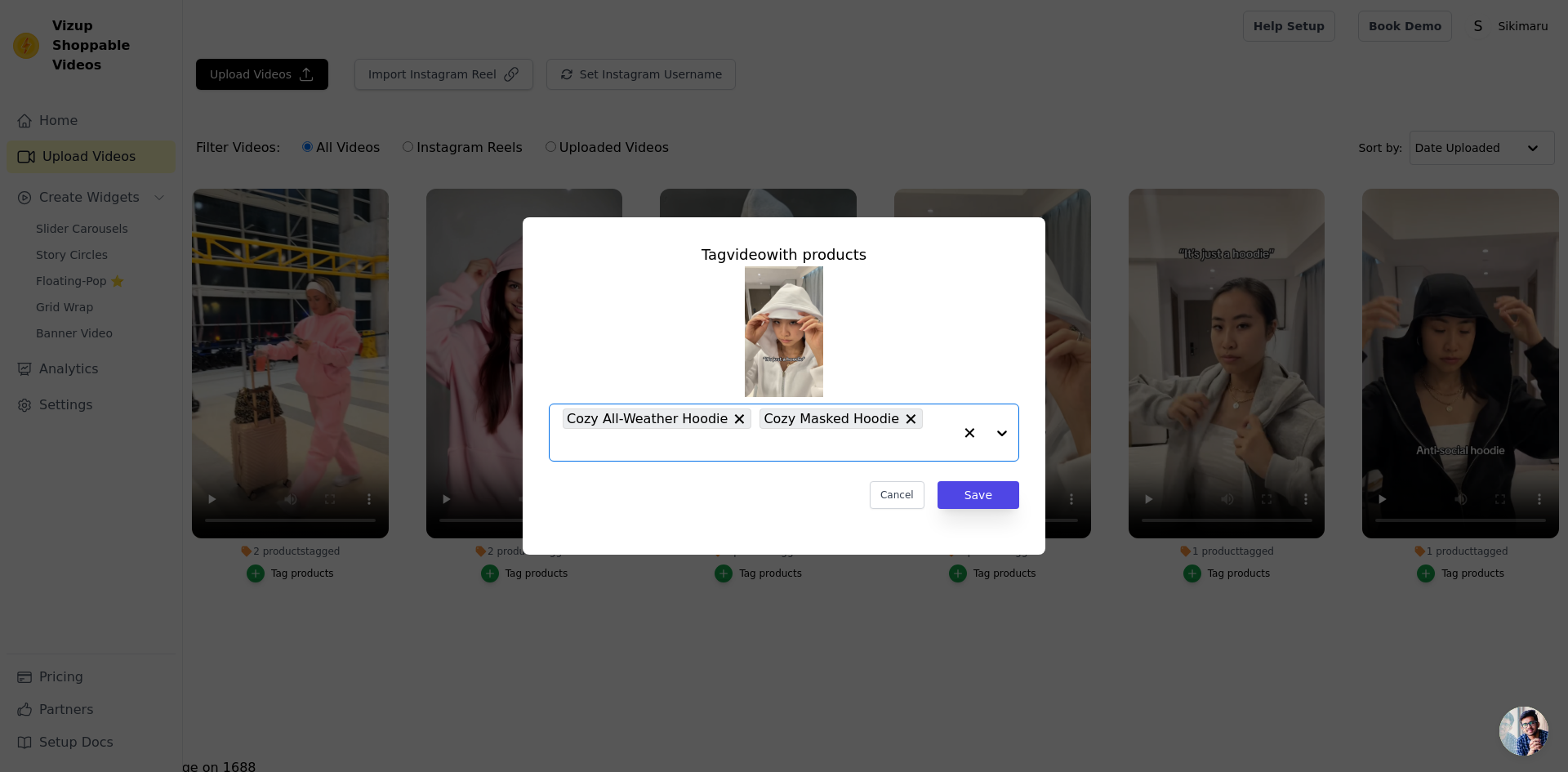
click at [731, 428] on icon at bounding box center [739, 419] width 16 height 16
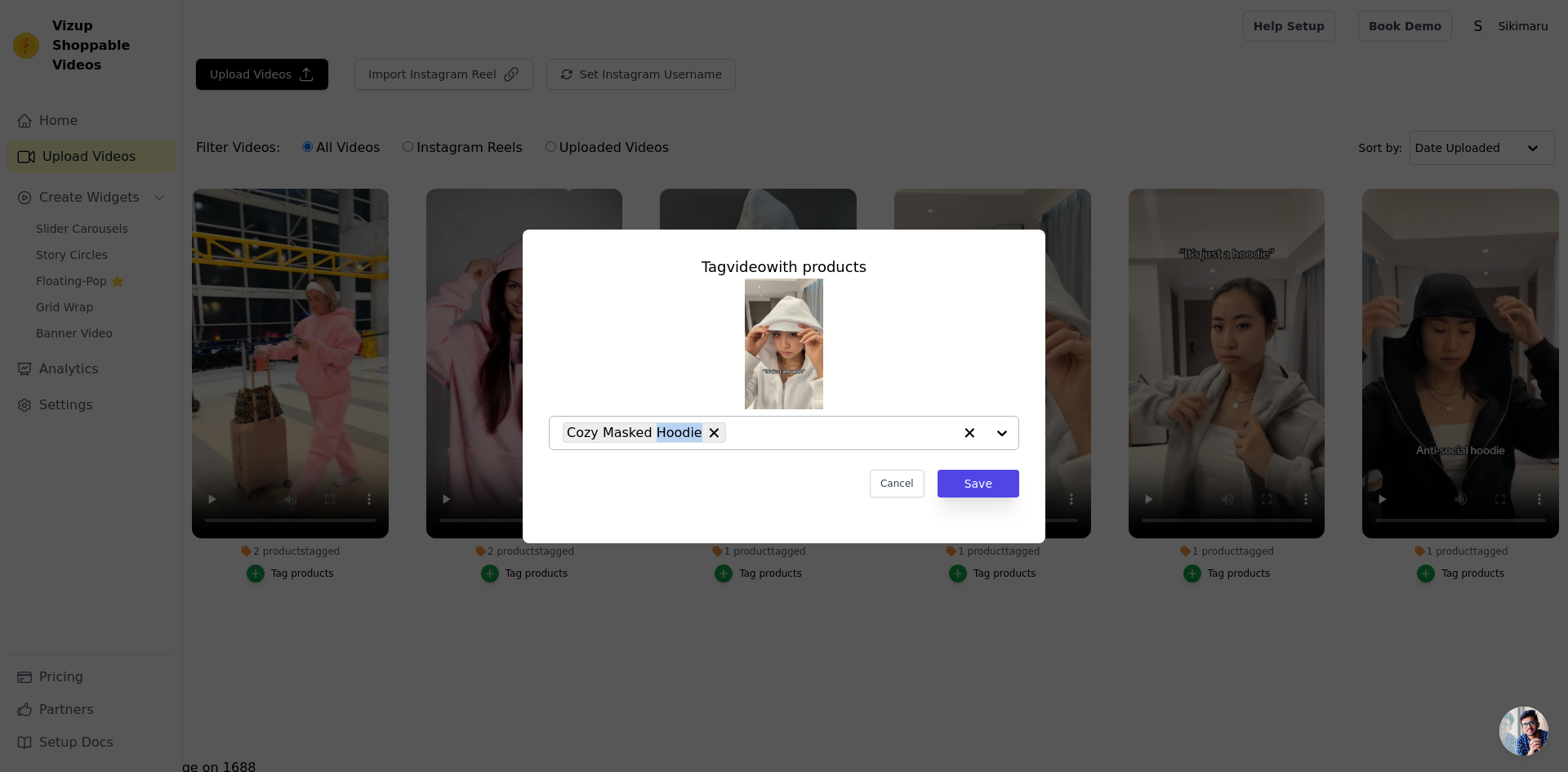
drag, startPoint x: 719, startPoint y: 432, endPoint x: 927, endPoint y: 437, distance: 208.1
click at [927, 437] on div "Cozy Masked Hoodie" at bounding box center [758, 433] width 391 height 33
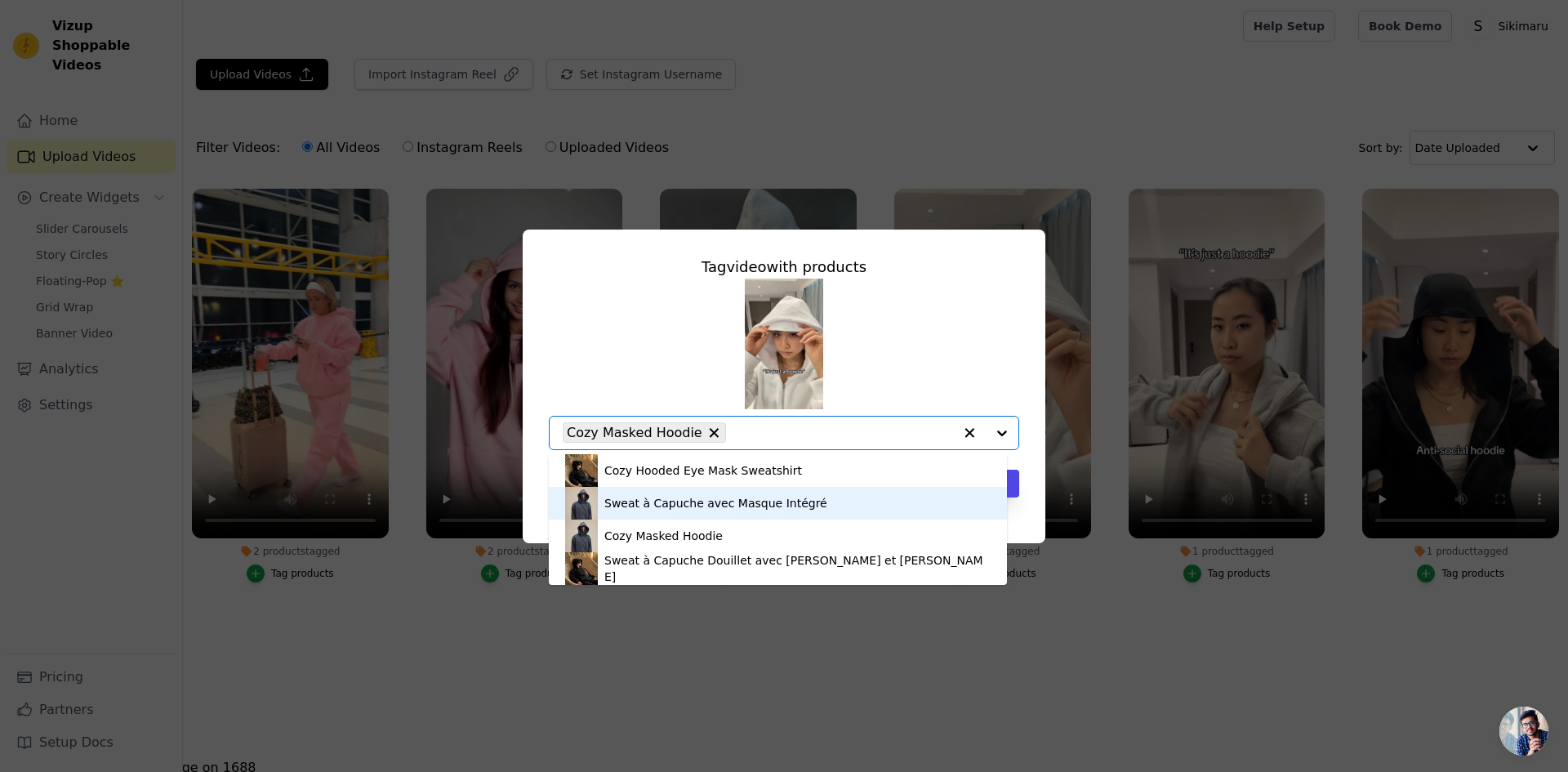
click at [894, 503] on div "Sweat à Capuche avec Masque Intégré" at bounding box center [778, 503] width 425 height 33
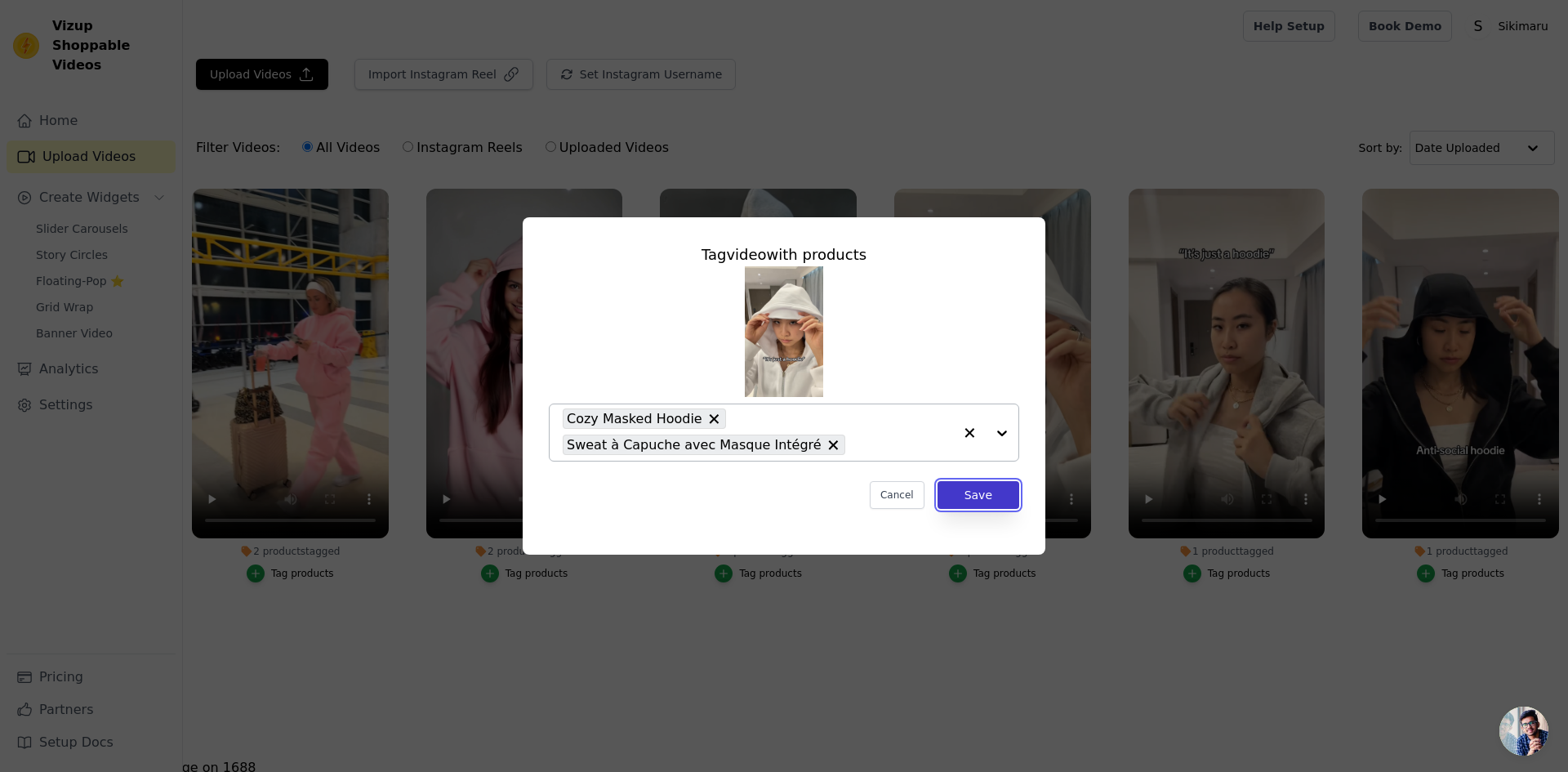
click at [987, 497] on button "Save" at bounding box center [978, 494] width 82 height 28
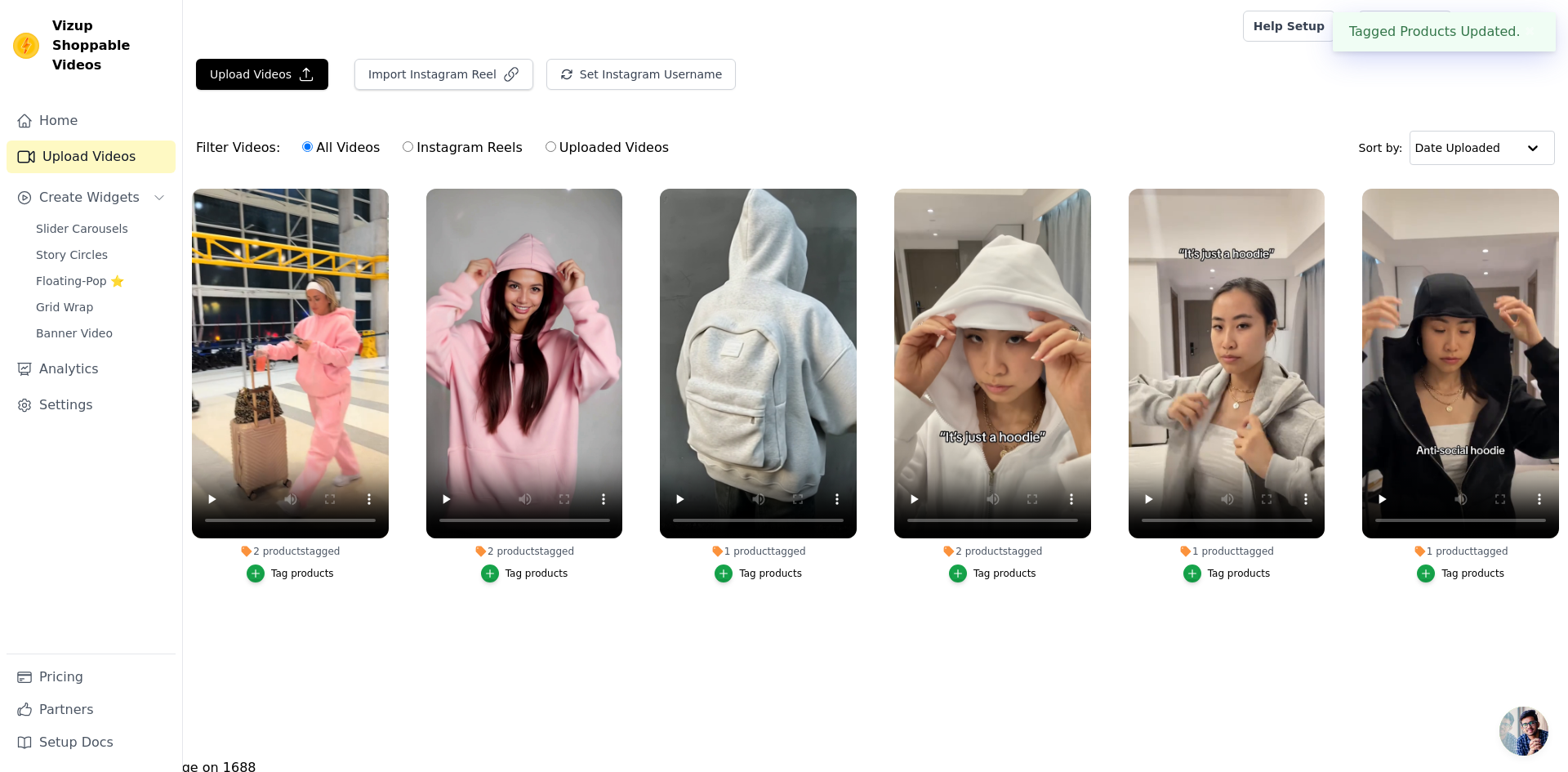
click at [1213, 577] on div "Tag products" at bounding box center [1239, 574] width 63 height 13
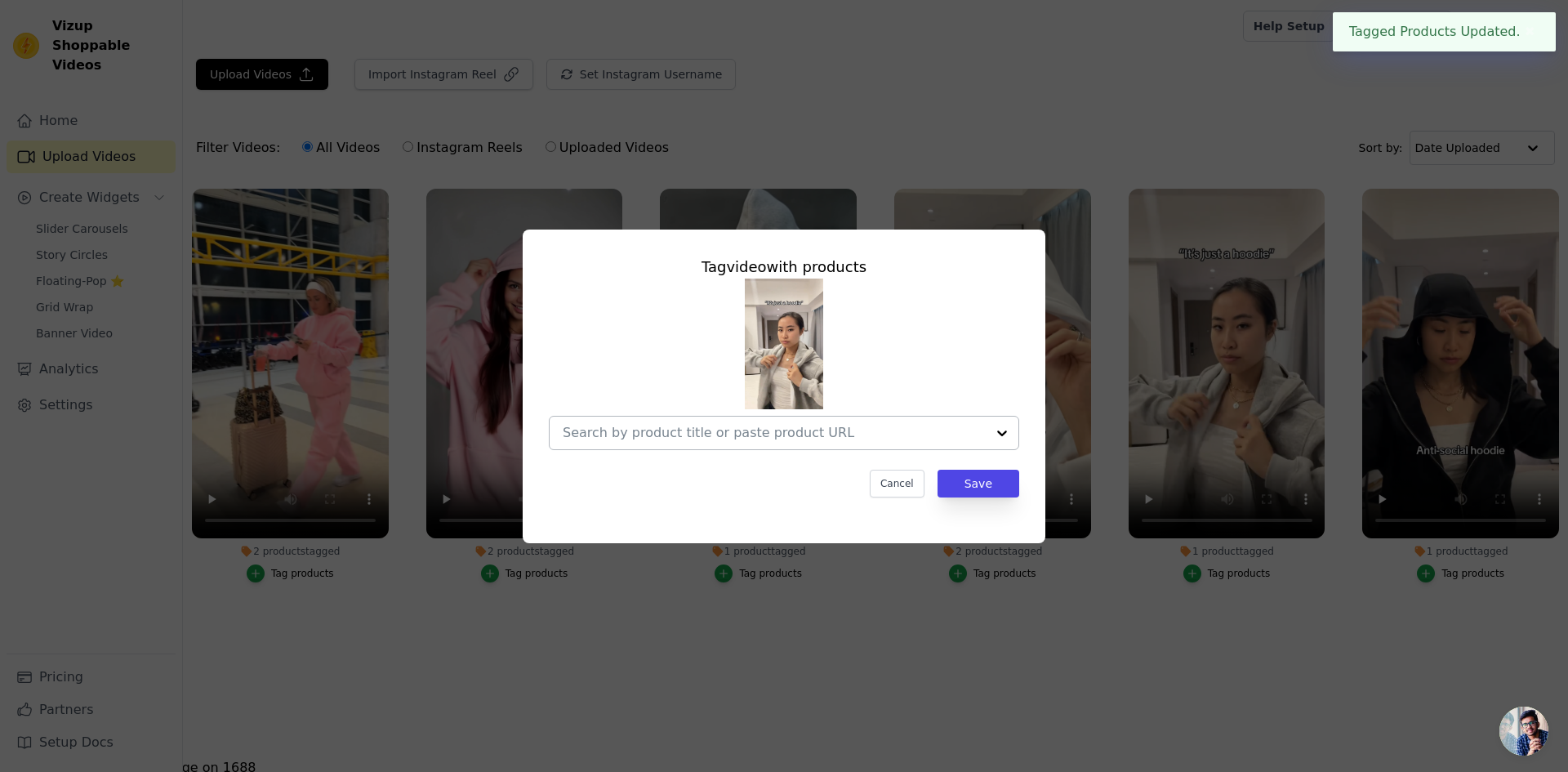
click at [918, 433] on input "1 product tagged Tag video with products Cancel Save Tag products" at bounding box center [774, 432] width 423 height 15
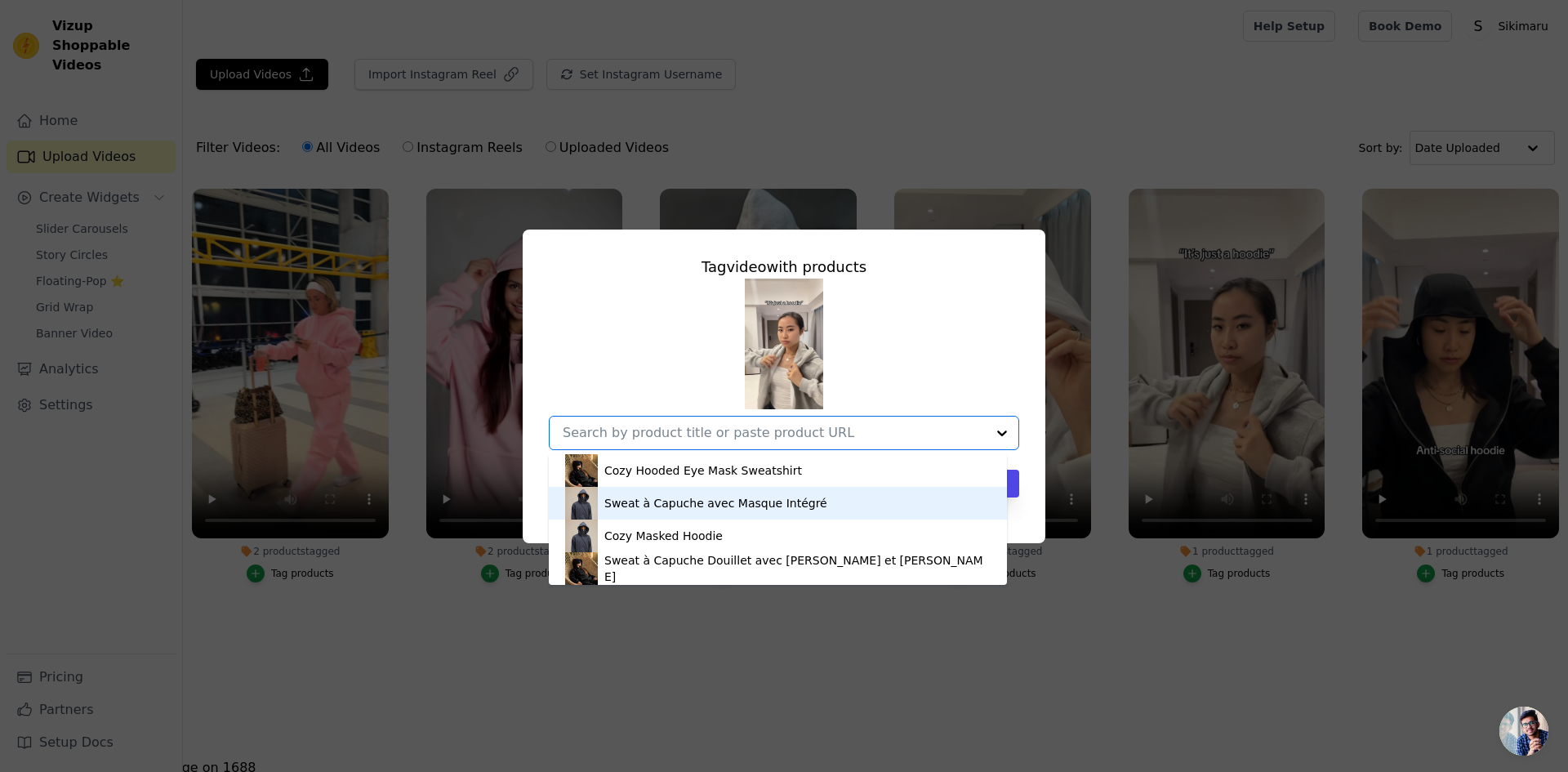
click at [871, 500] on div "Sweat à Capuche avec Masque Intégré" at bounding box center [778, 503] width 425 height 33
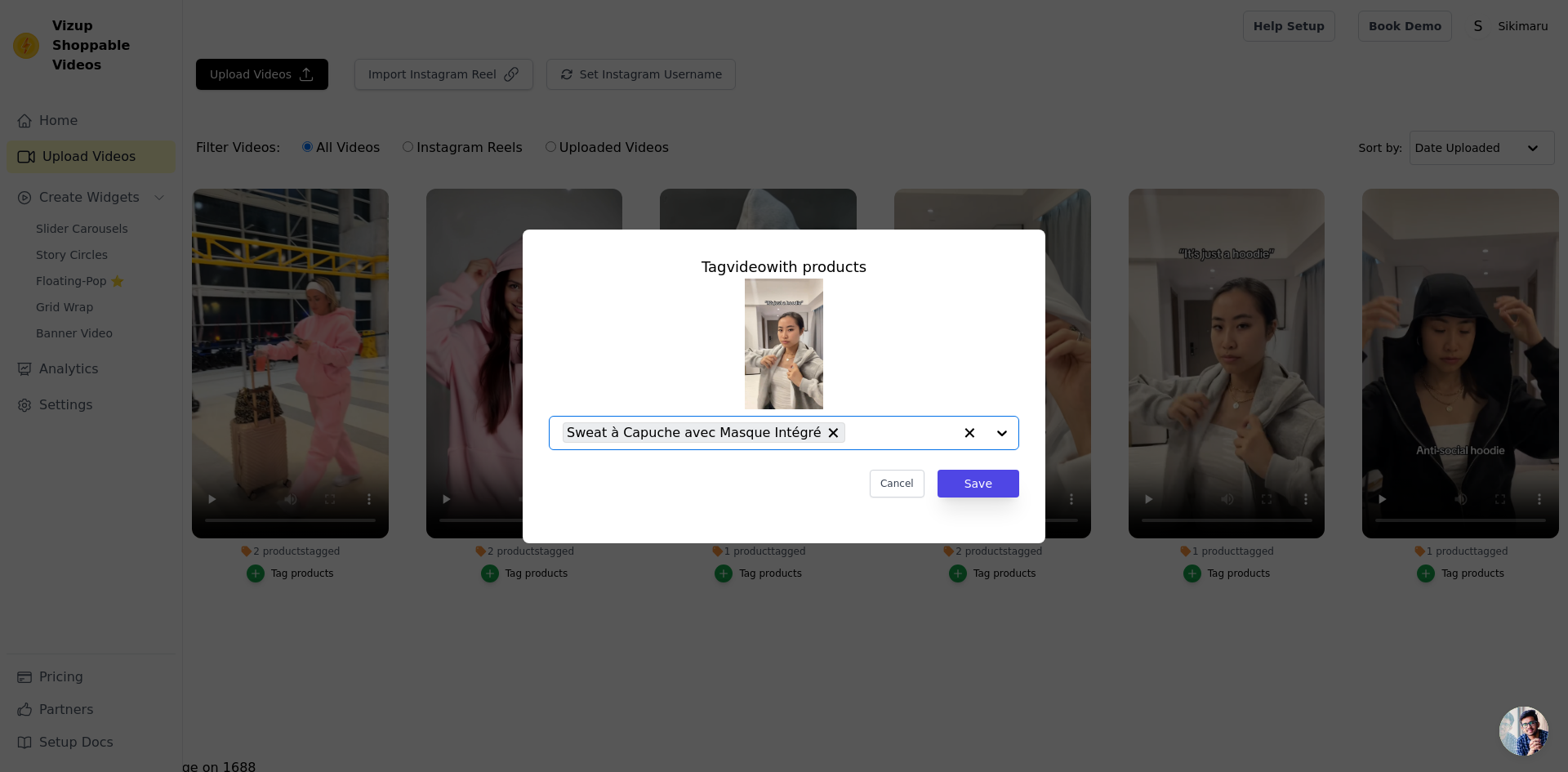
click at [908, 461] on div "Tag video with products Option Sweat à Capuche avec Masque Intégré, selected. S…" at bounding box center [784, 377] width 497 height 268
click at [887, 443] on div "Sweat à Capuche avec Masque Intégré" at bounding box center [758, 433] width 391 height 33
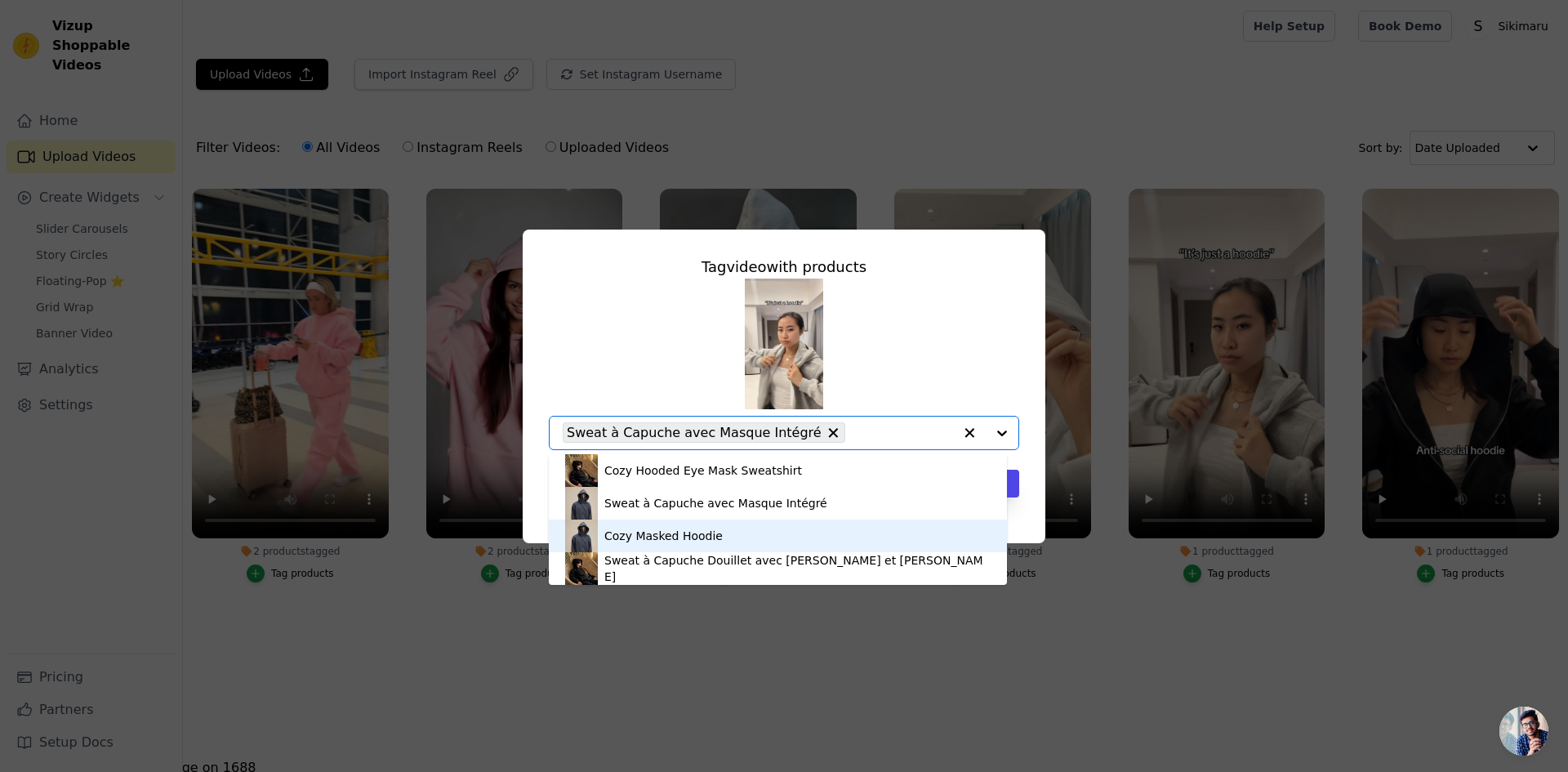
click at [810, 536] on div "Cozy Masked Hoodie" at bounding box center [778, 535] width 425 height 33
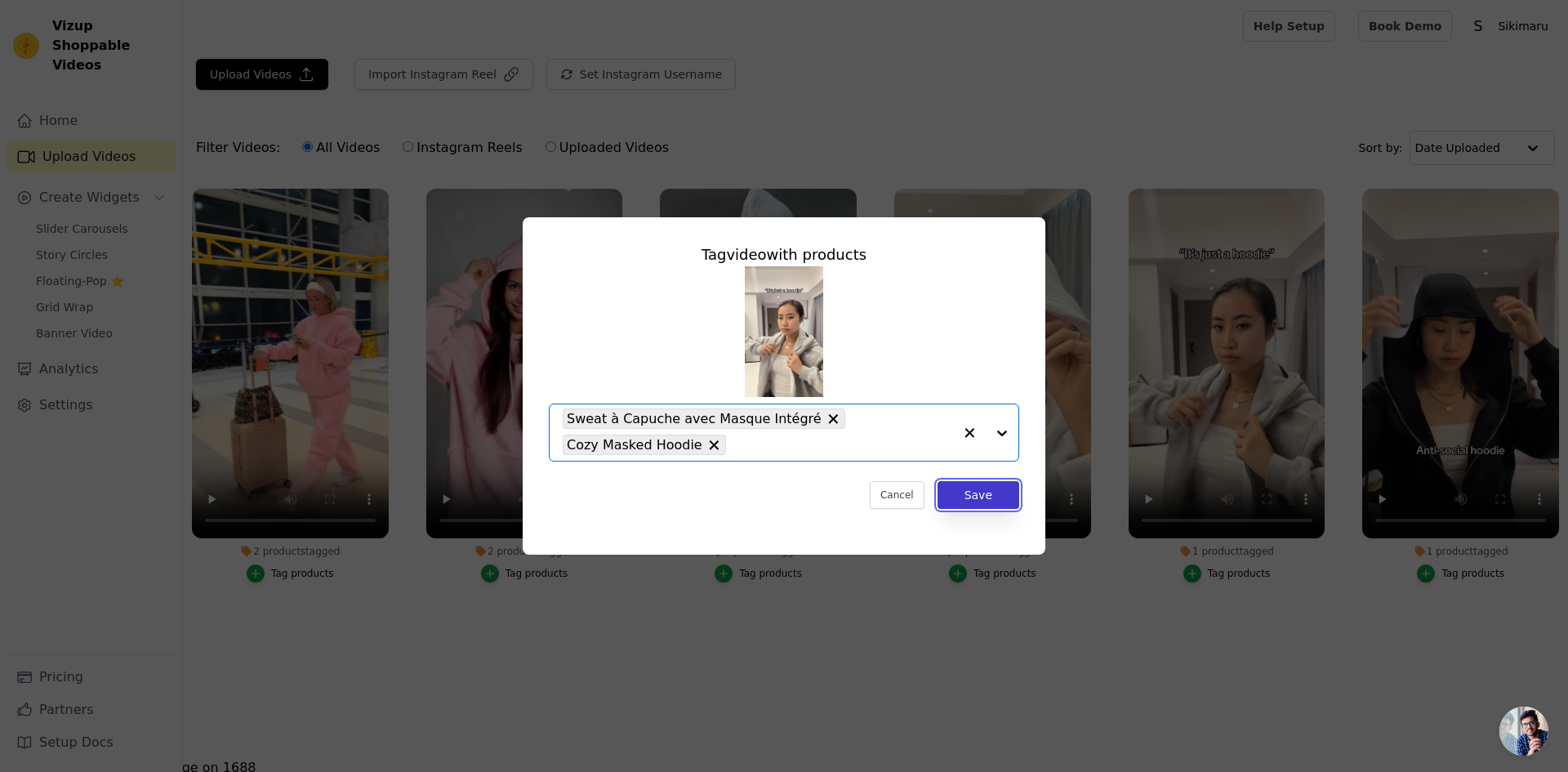
click at [982, 494] on button "Save" at bounding box center [978, 494] width 82 height 28
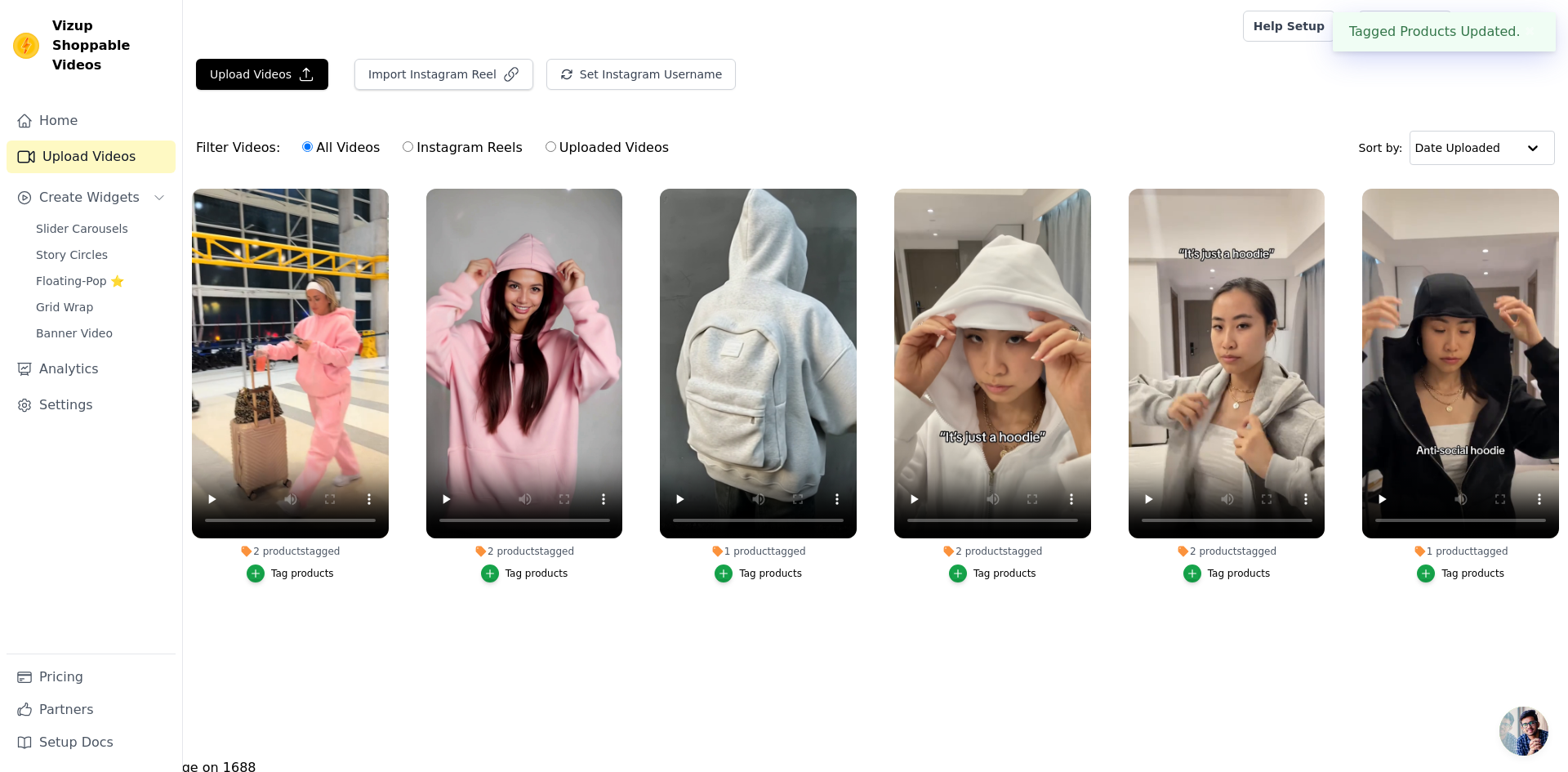
click at [1448, 572] on div "Tag products" at bounding box center [1473, 574] width 63 height 13
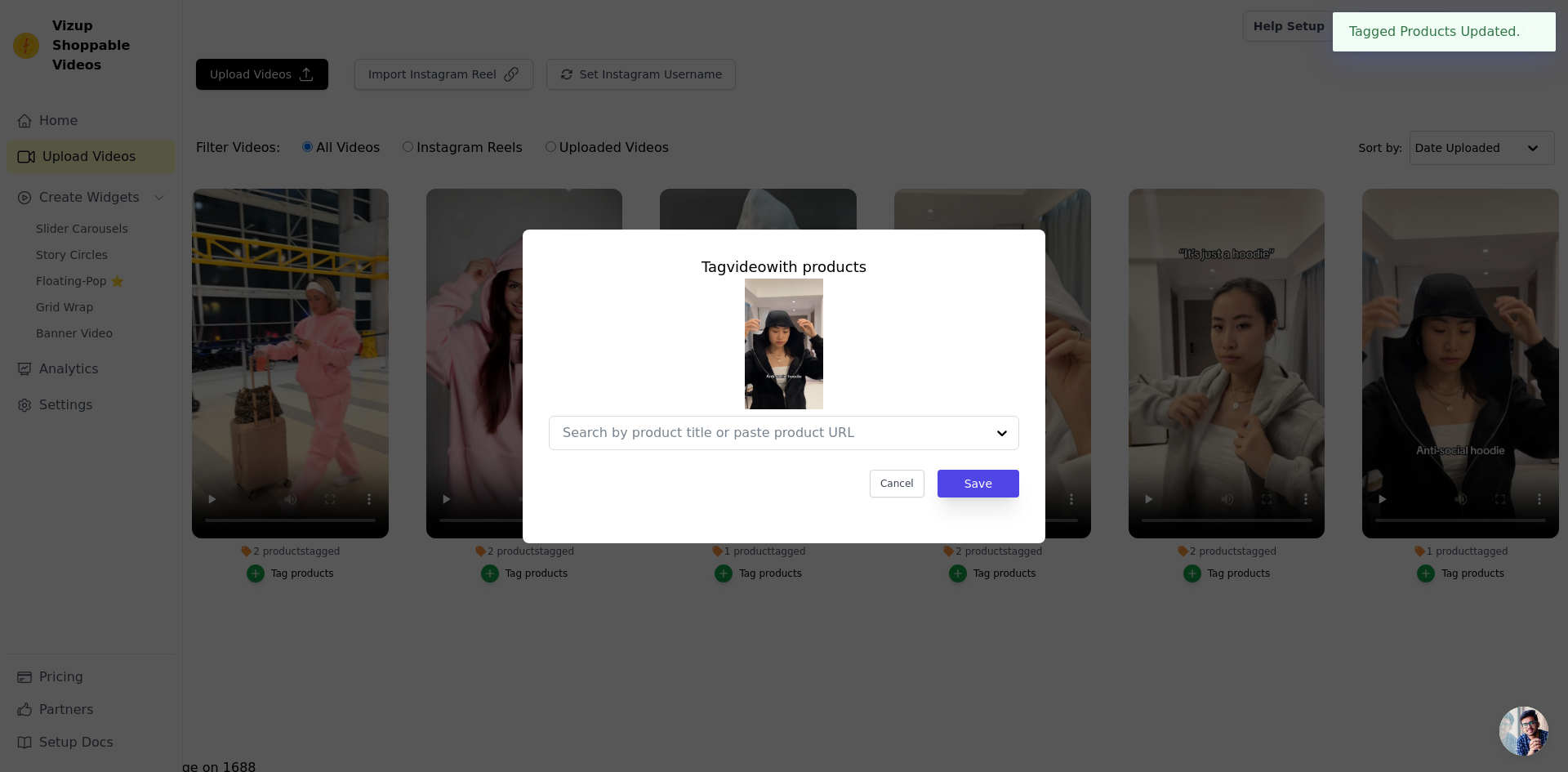
click at [727, 437] on input "1 product tagged Tag video with products Cancel Save Tag products" at bounding box center [774, 432] width 423 height 15
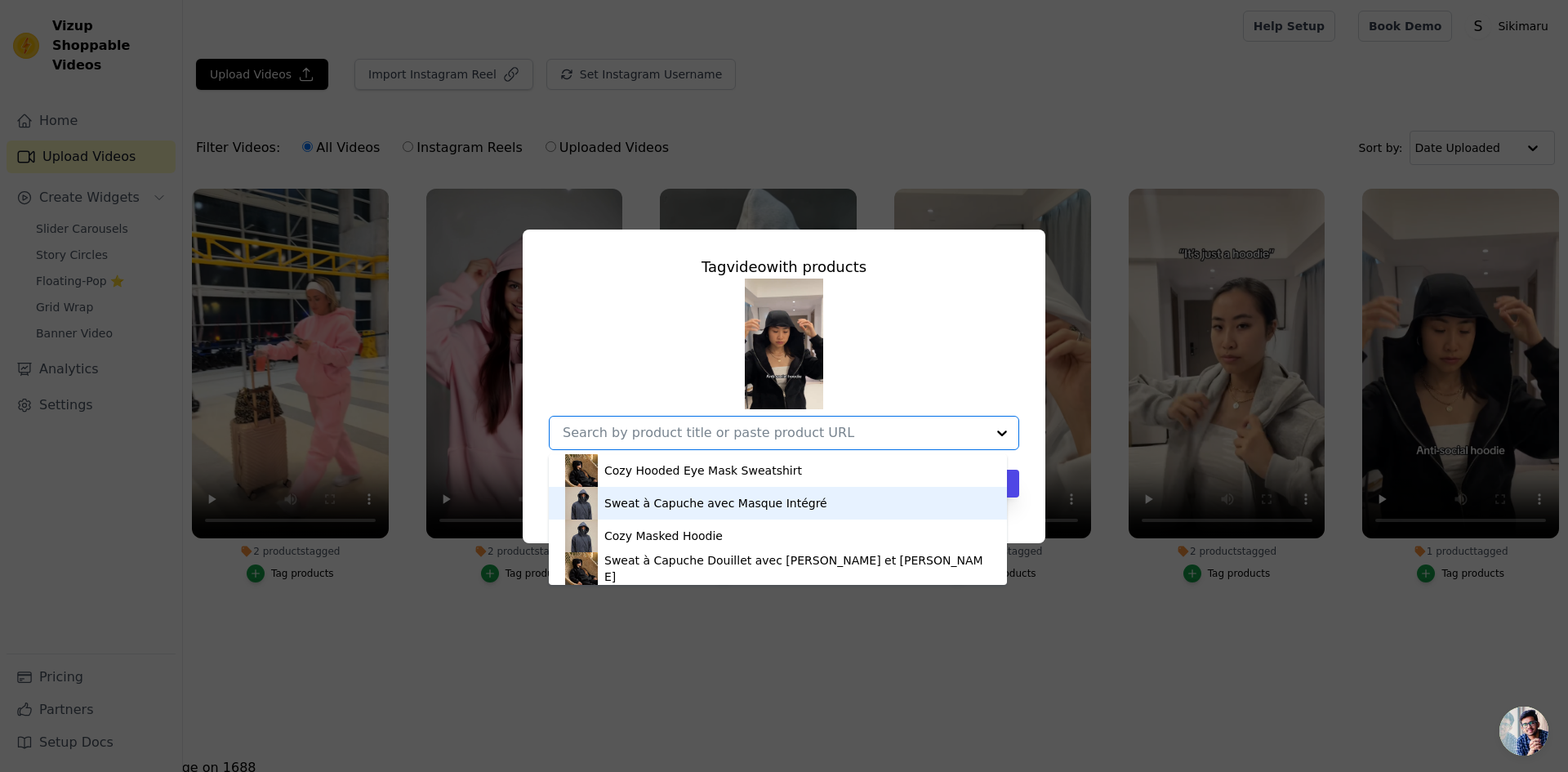
click at [721, 506] on div "Sweat à Capuche avec Masque Intégré" at bounding box center [716, 503] width 223 height 16
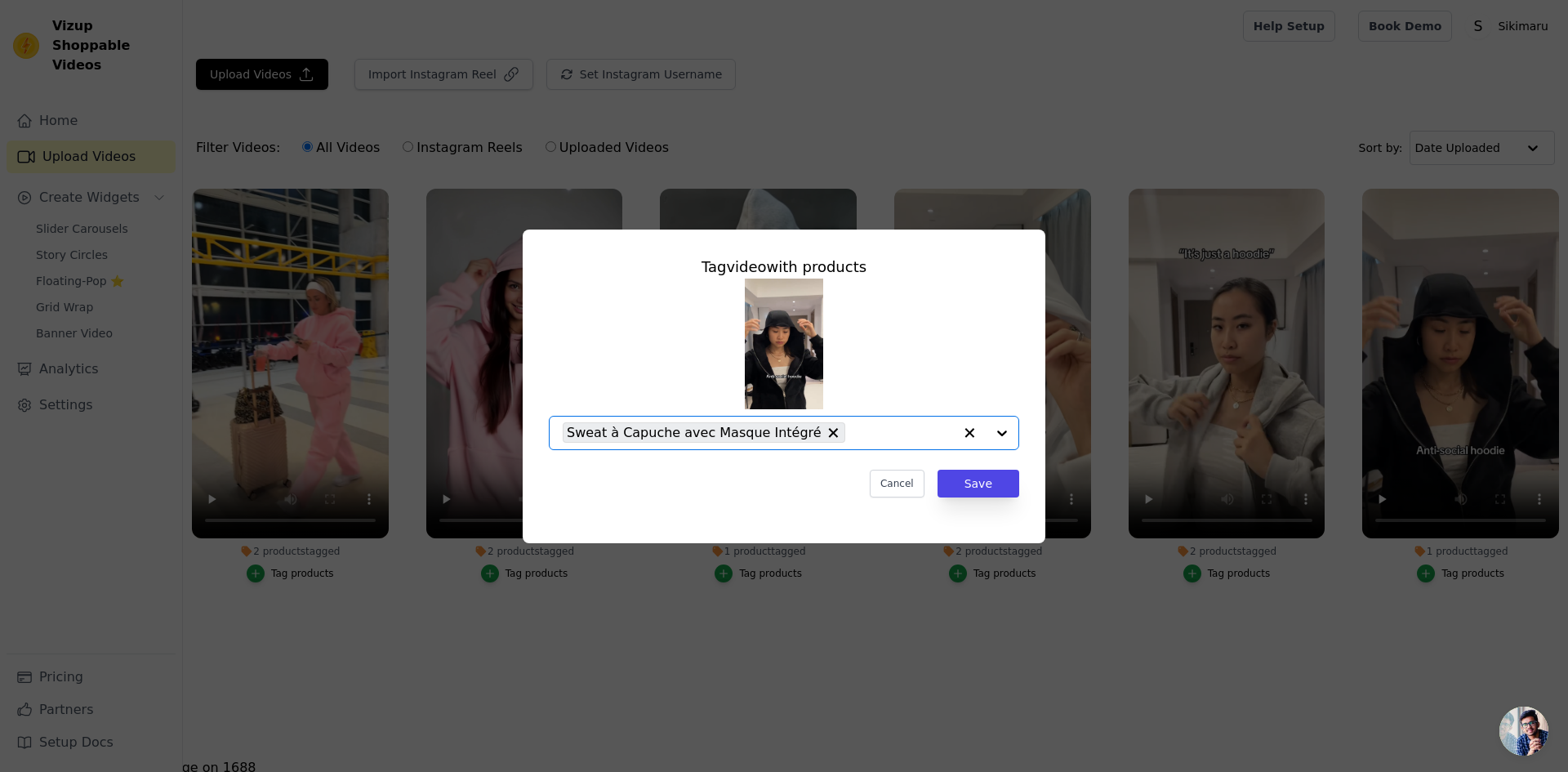
click at [857, 435] on input "1 product tagged Tag video with products Option Sweat à Capuche avec Masque Int…" at bounding box center [904, 432] width 100 height 15
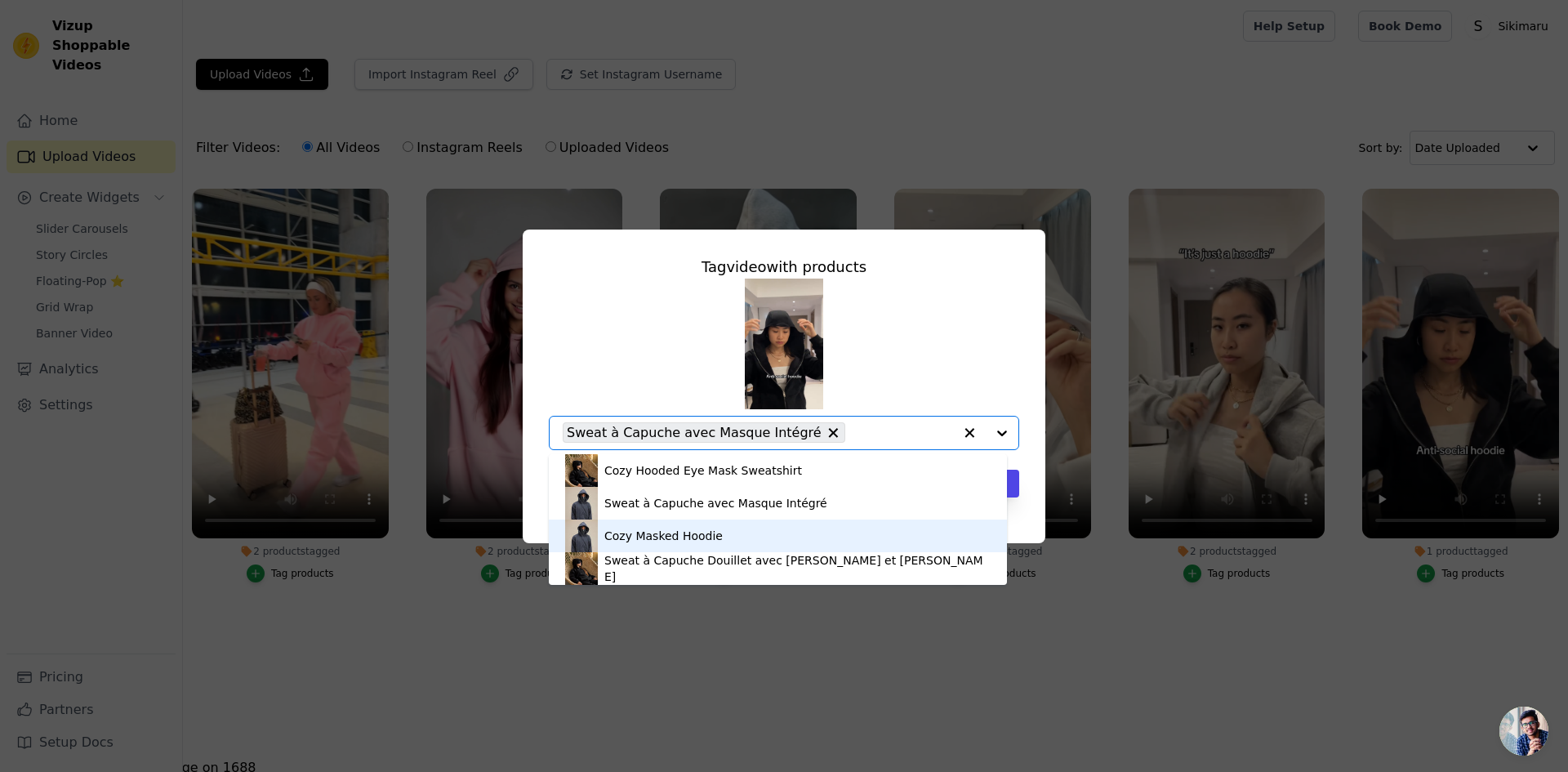
click at [792, 538] on div "Cozy Masked Hoodie" at bounding box center [778, 535] width 425 height 33
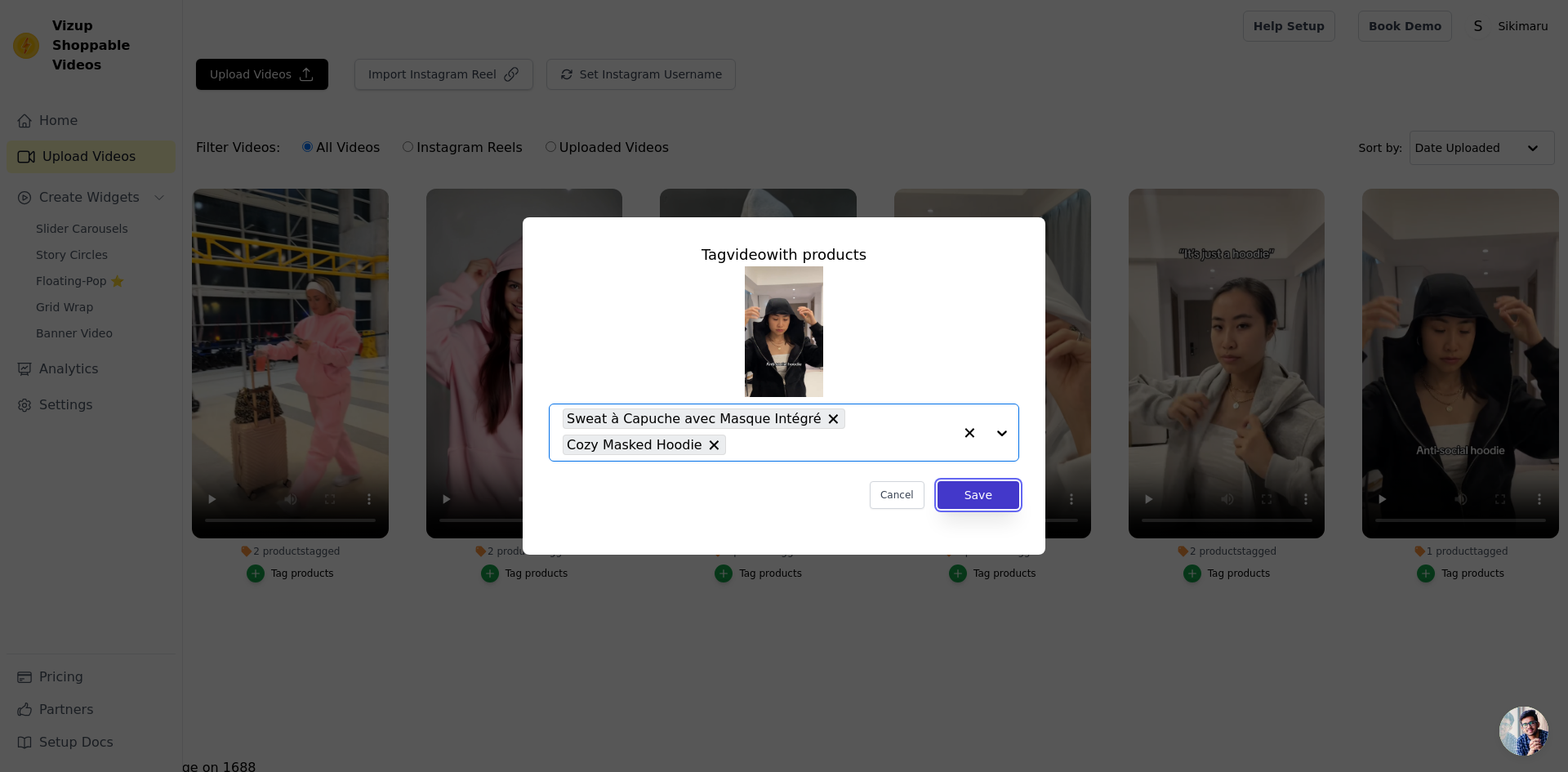
click at [988, 500] on button "Save" at bounding box center [978, 494] width 82 height 28
